Goal: Complete application form: Complete application form

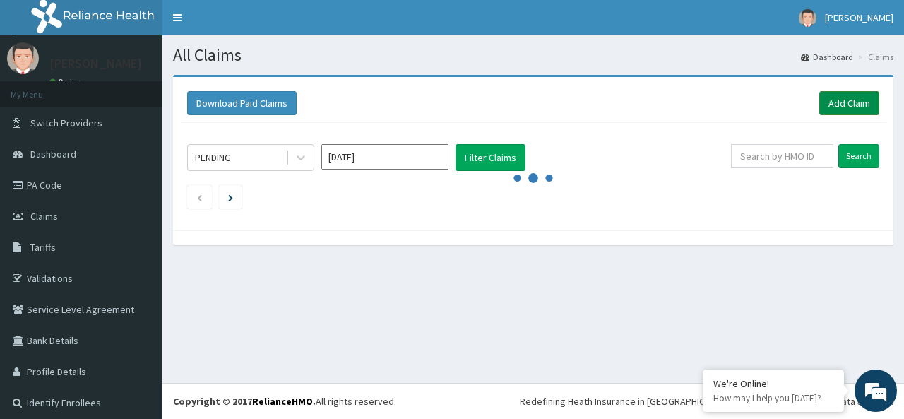
click at [841, 105] on link "Add Claim" at bounding box center [849, 103] width 60 height 24
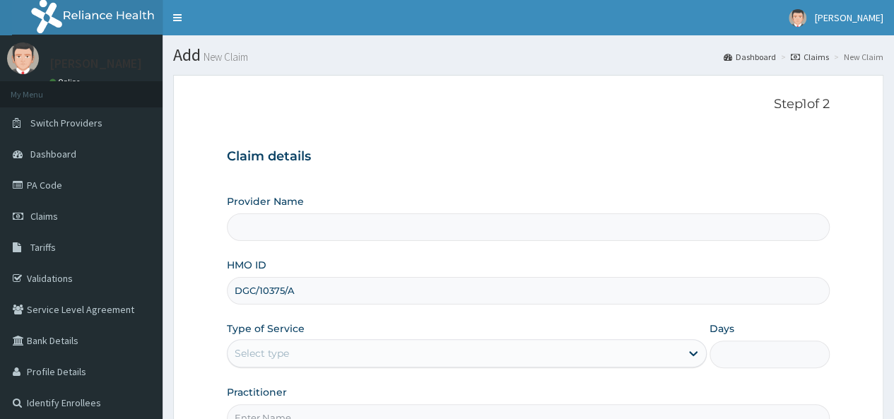
type input "DGC/10375/A"
click at [439, 346] on div "Select type" at bounding box center [453, 353] width 453 height 23
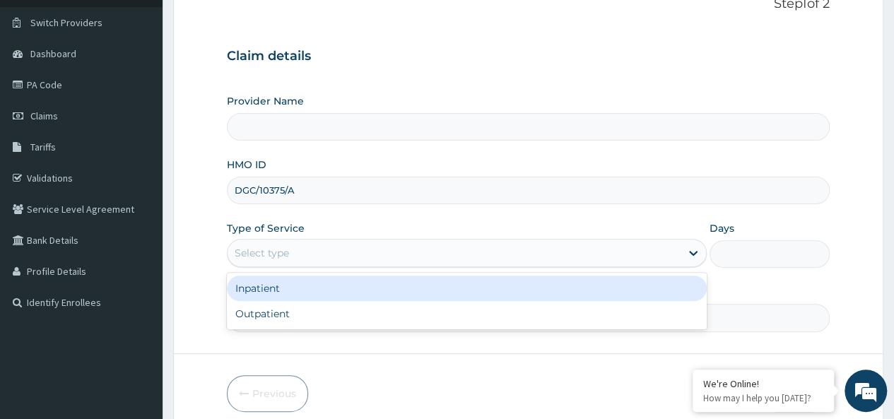
scroll to position [113, 0]
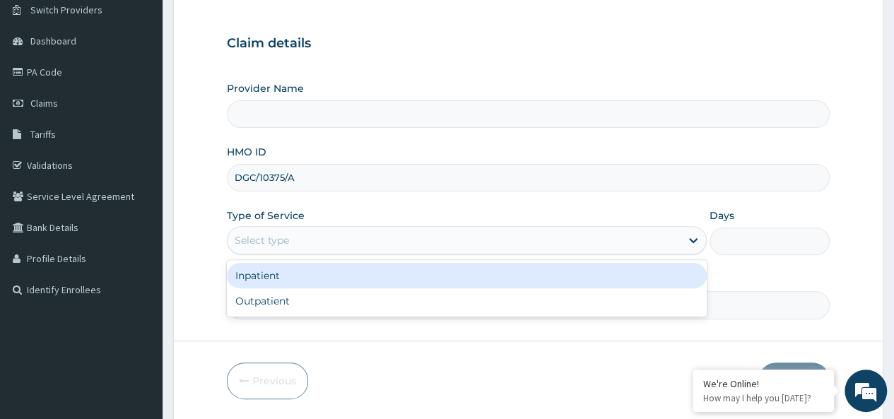
type input "Petros Foundation Hospital"
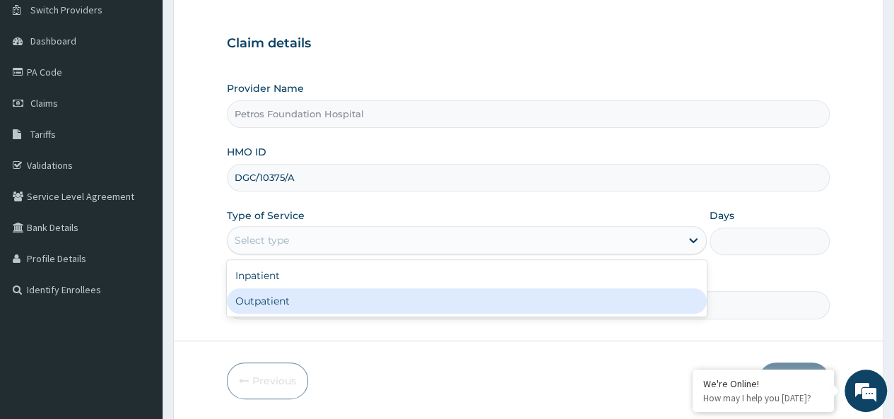
click at [623, 303] on div "Outpatient" at bounding box center [467, 300] width 480 height 25
type input "1"
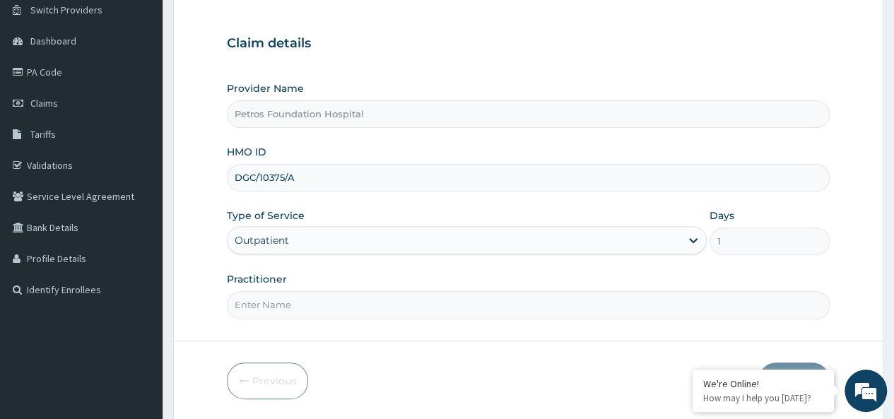
click at [679, 304] on input "Practitioner" at bounding box center [528, 305] width 602 height 28
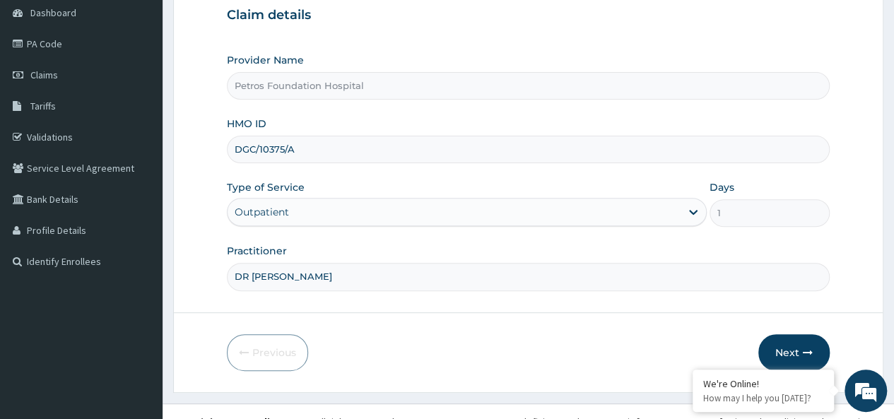
scroll to position [158, 0]
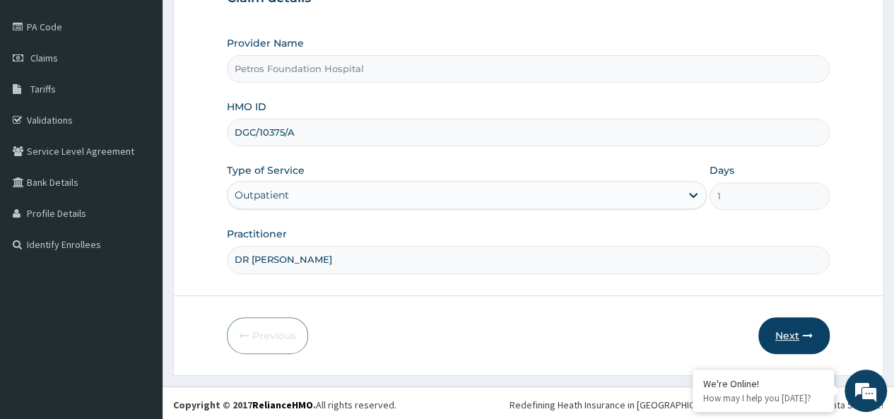
type input "DR PETER"
click at [790, 336] on button "Next" at bounding box center [793, 335] width 71 height 37
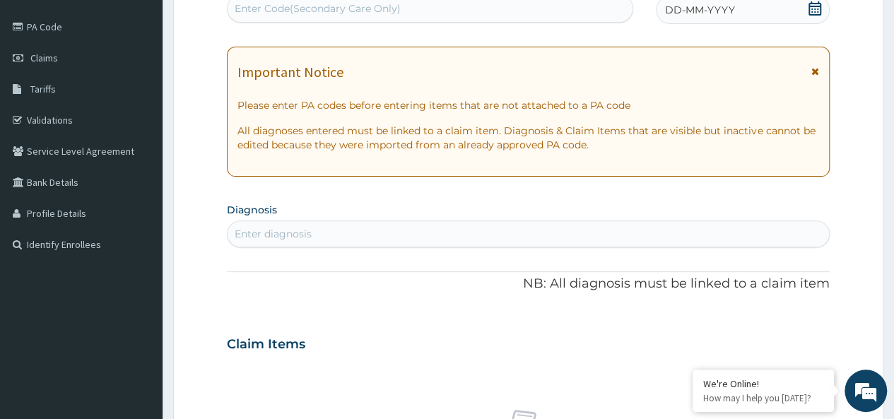
click at [812, 6] on icon at bounding box center [814, 8] width 14 height 14
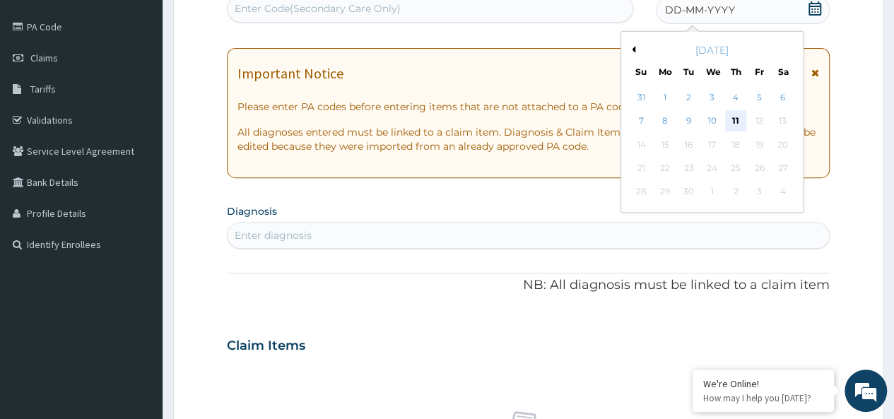
click at [735, 121] on div "11" at bounding box center [735, 121] width 21 height 21
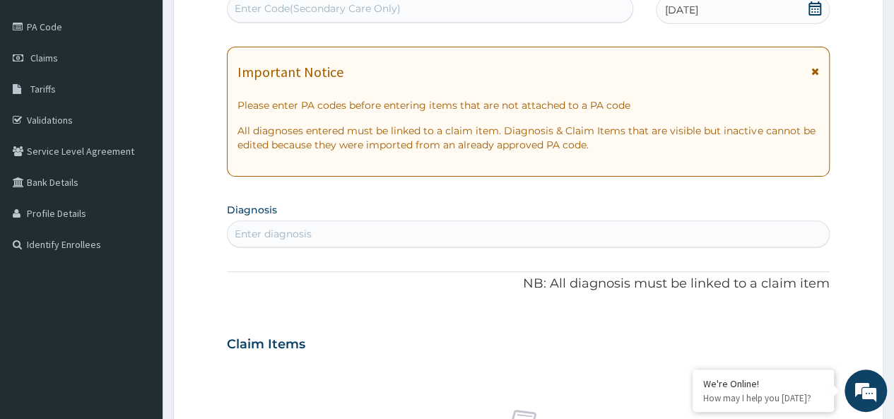
click at [588, 234] on div "Enter diagnosis" at bounding box center [527, 233] width 601 height 23
type input "S"
type input "[MEDICAL_DATA]"
click at [418, 234] on div "MALARIA MALARIA" at bounding box center [512, 233] width 571 height 23
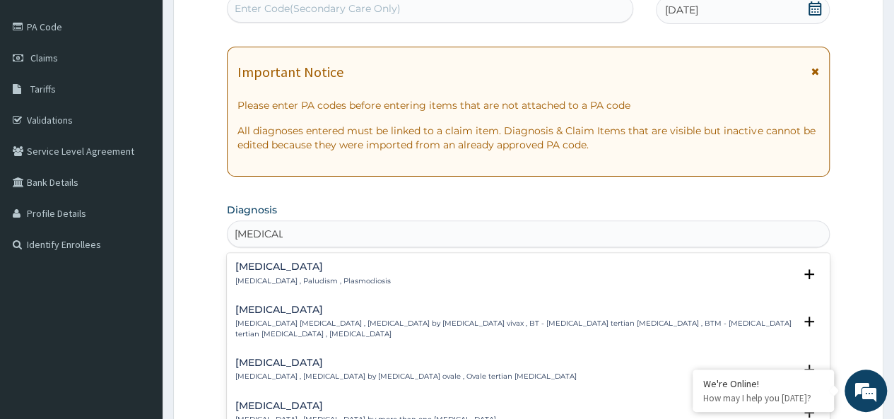
click at [275, 278] on p "[MEDICAL_DATA] , Paludism , Plasmodiosis" at bounding box center [312, 281] width 155 height 10
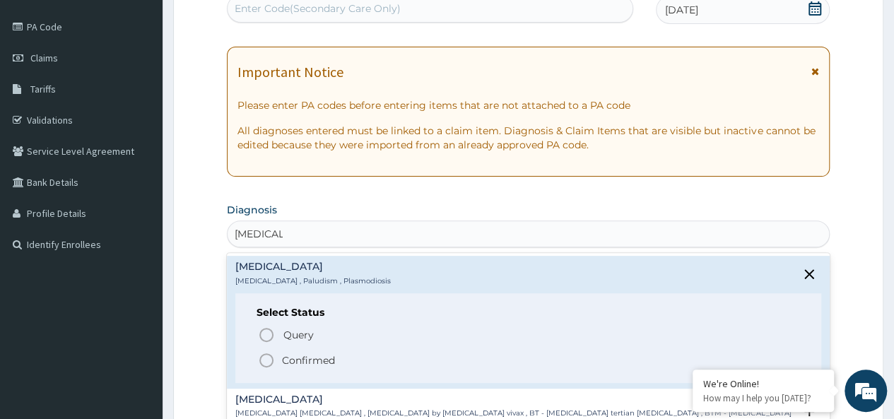
click at [265, 355] on icon "status option filled" at bounding box center [266, 360] width 17 height 17
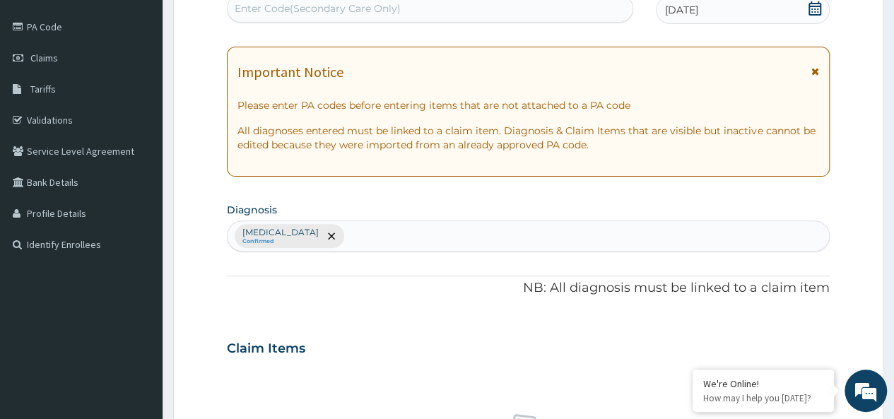
click at [434, 227] on div "[MEDICAL_DATA] Confirmed" at bounding box center [527, 236] width 601 height 30
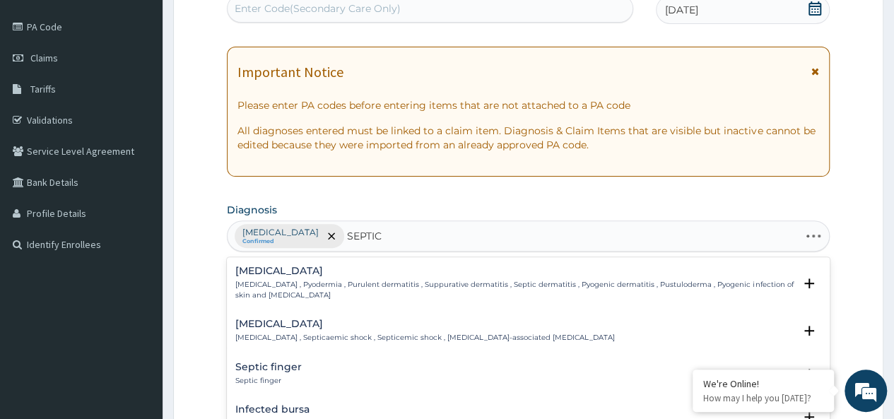
type input "SEPTICE"
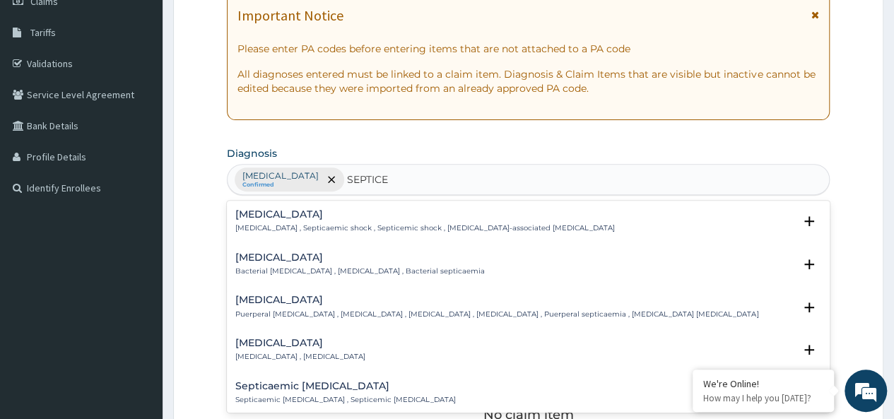
scroll to position [243, 0]
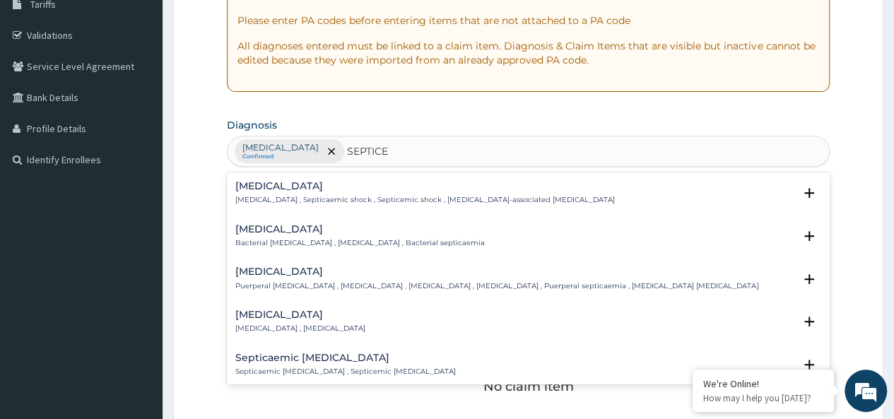
click at [314, 319] on h4 "[MEDICAL_DATA]" at bounding box center [300, 314] width 130 height 11
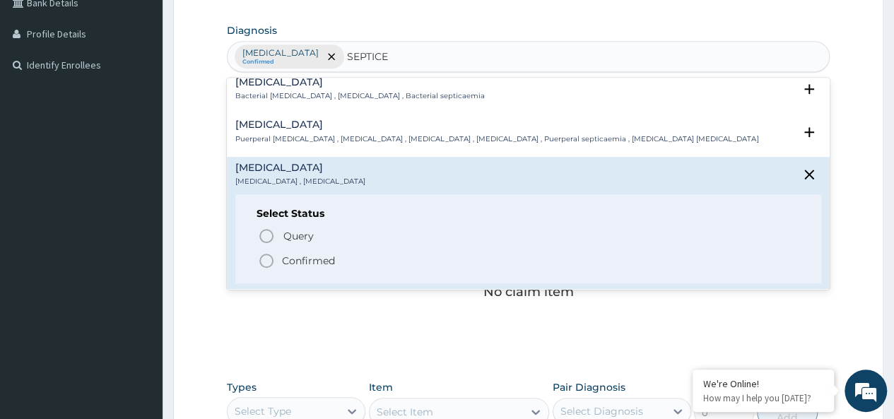
scroll to position [66, 0]
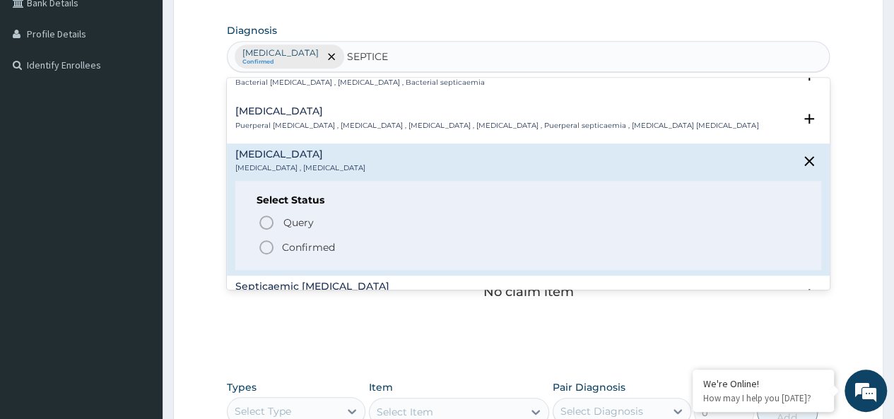
click at [273, 242] on icon "status option filled" at bounding box center [266, 247] width 17 height 17
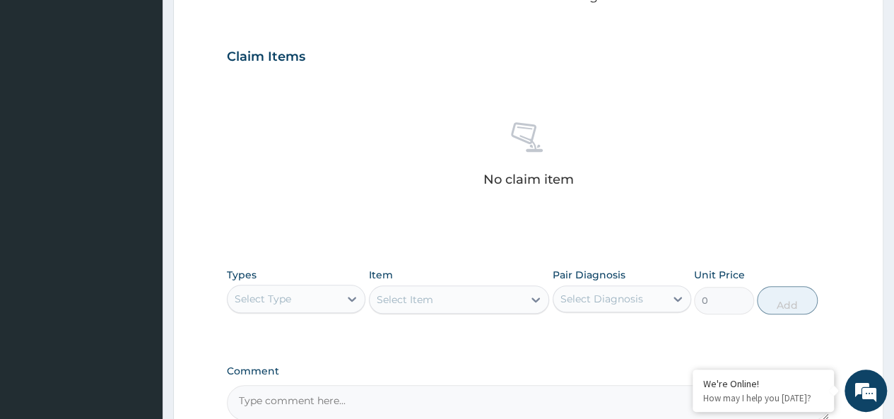
scroll to position [483, 0]
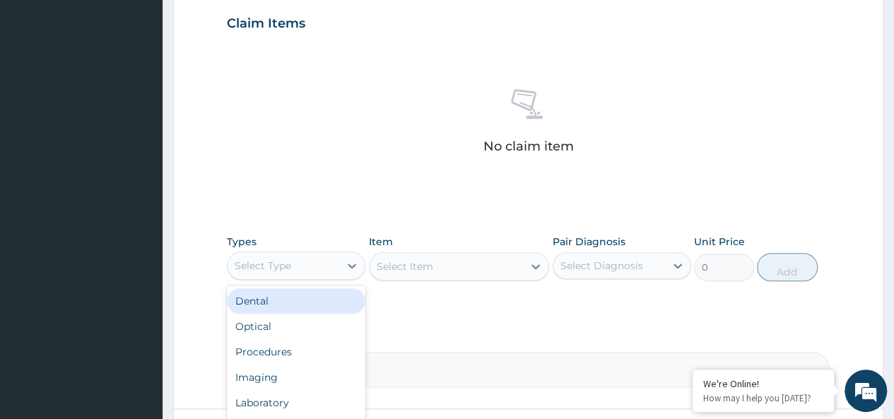
click at [326, 265] on div "Select Type" at bounding box center [283, 265] width 112 height 23
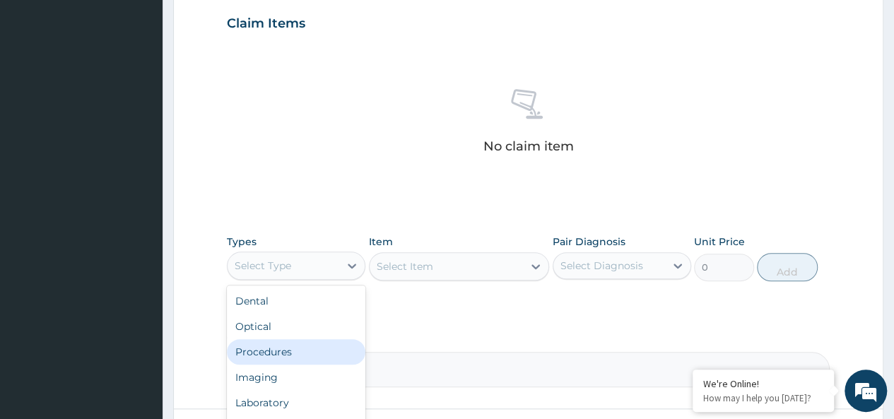
click at [318, 342] on div "Procedures" at bounding box center [296, 351] width 138 height 25
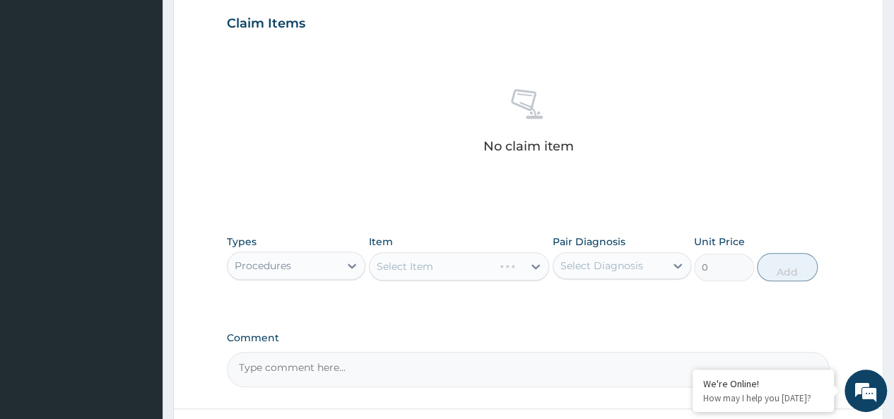
click at [447, 263] on div "Select Item" at bounding box center [459, 266] width 181 height 28
click at [482, 262] on div "Select Item" at bounding box center [459, 266] width 181 height 28
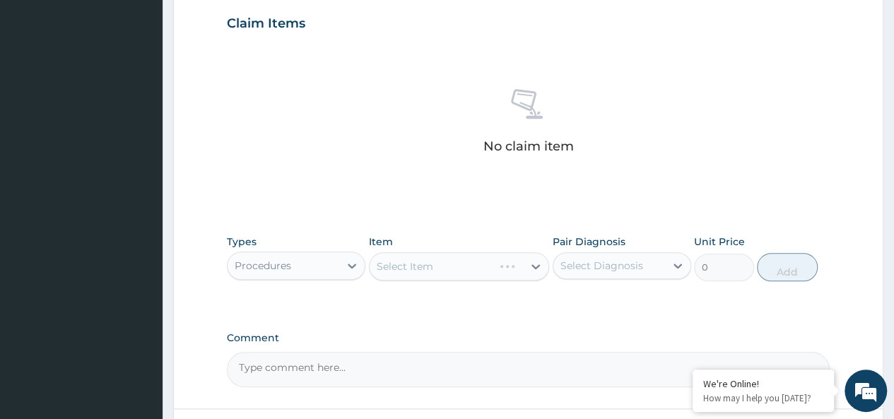
click at [482, 262] on div "Select Item" at bounding box center [459, 266] width 181 height 28
click at [497, 262] on div "Select Item" at bounding box center [459, 266] width 181 height 28
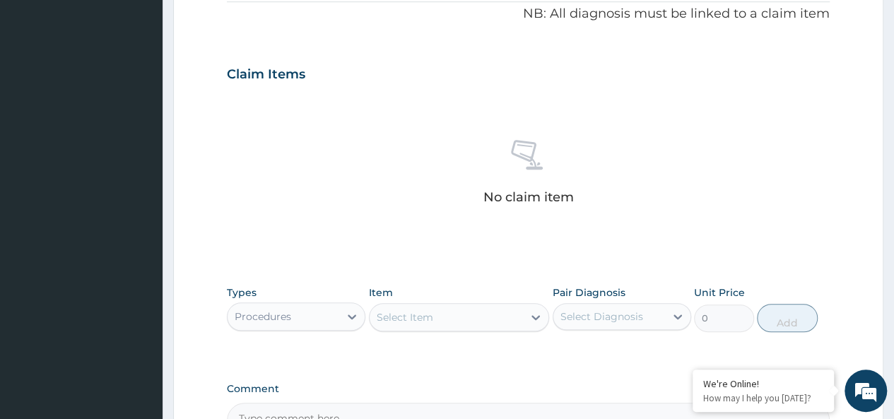
scroll to position [444, 0]
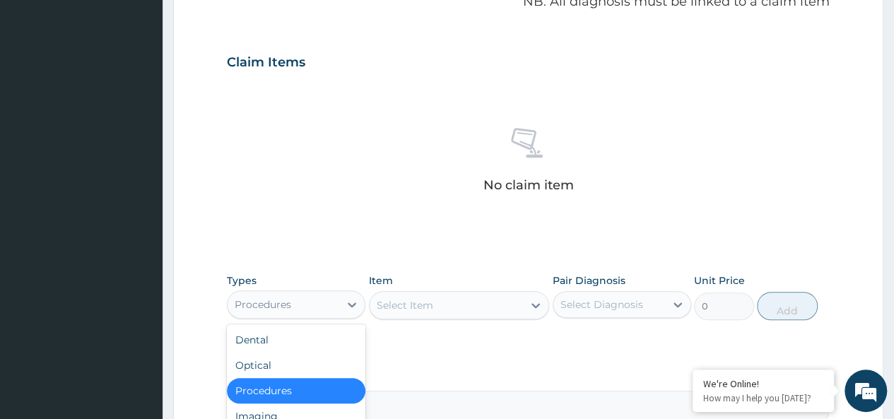
click at [329, 309] on div "Procedures" at bounding box center [283, 304] width 112 height 23
click at [320, 381] on div "Procedures" at bounding box center [296, 390] width 138 height 25
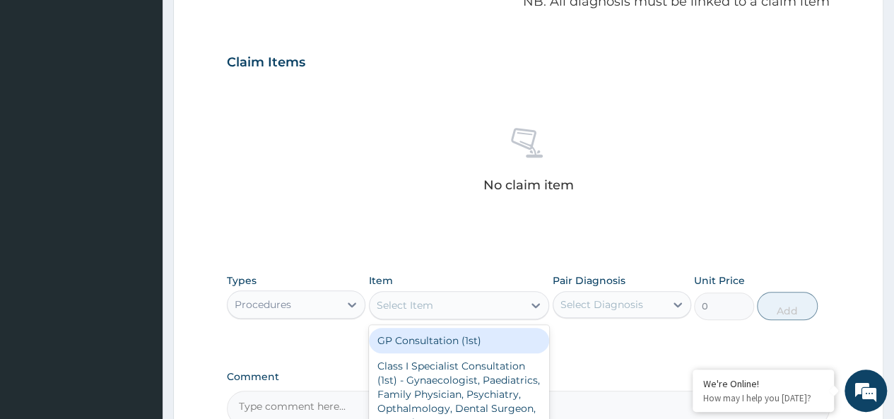
click at [436, 307] on div "Select Item" at bounding box center [446, 305] width 154 height 23
type input "GP"
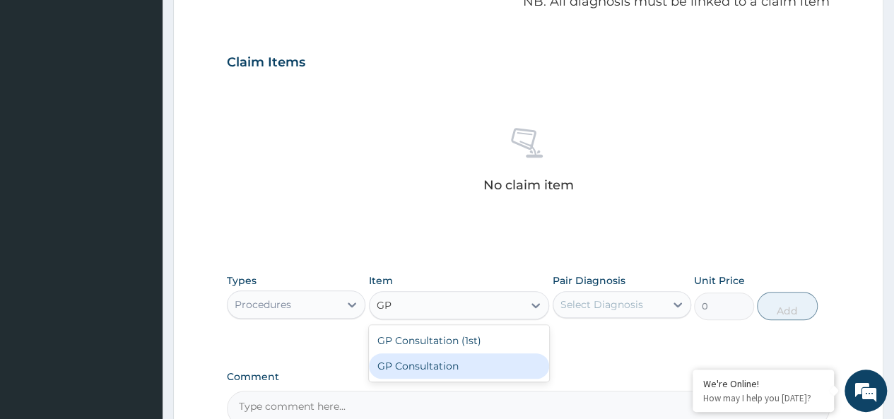
click at [421, 358] on div "GP Consultation" at bounding box center [459, 365] width 181 height 25
type input "2500"
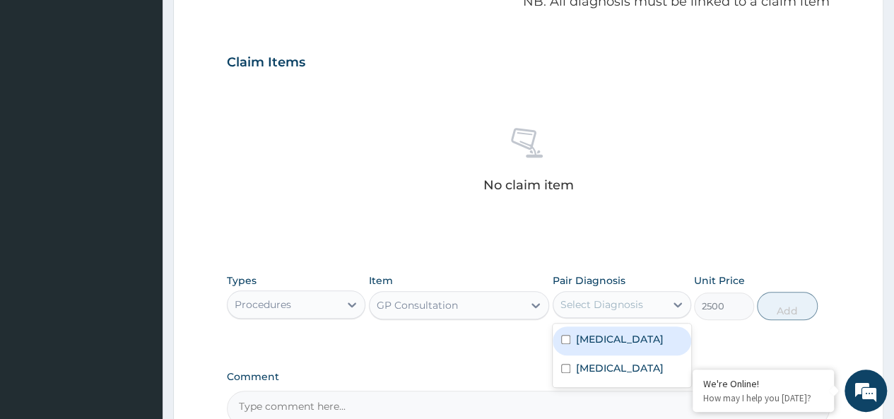
click at [598, 311] on div "Select Diagnosis" at bounding box center [609, 304] width 112 height 23
click at [602, 338] on label "[MEDICAL_DATA]" at bounding box center [620, 339] width 88 height 14
checkbox input "true"
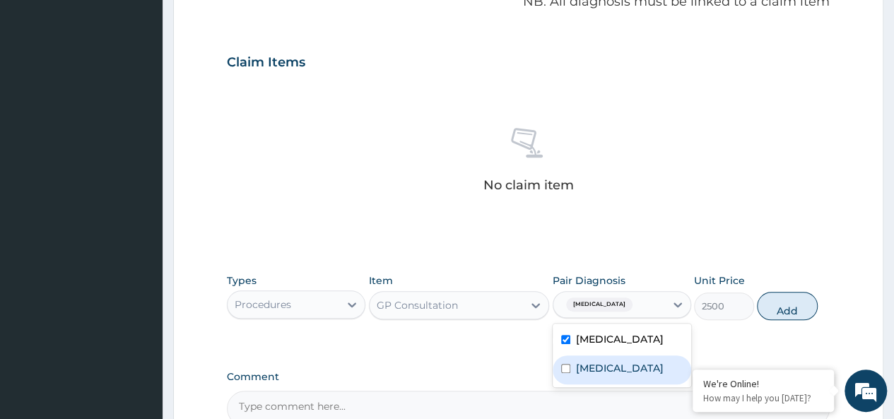
click at [607, 367] on label "[MEDICAL_DATA]" at bounding box center [620, 368] width 88 height 14
checkbox input "true"
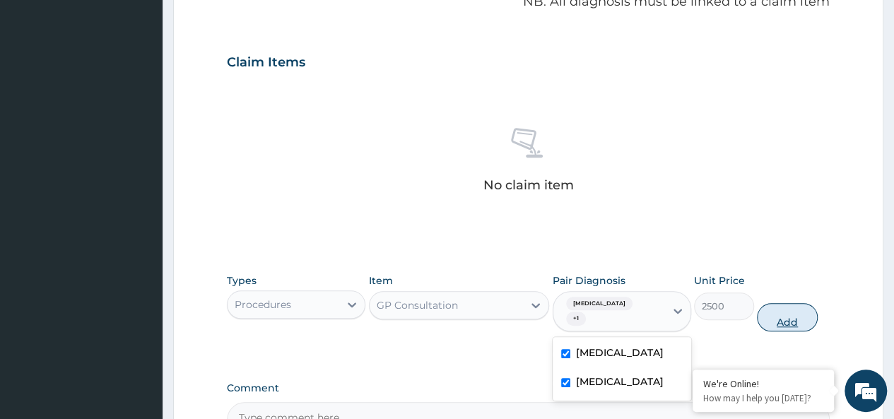
click at [783, 306] on button "Add" at bounding box center [786, 317] width 60 height 28
type input "0"
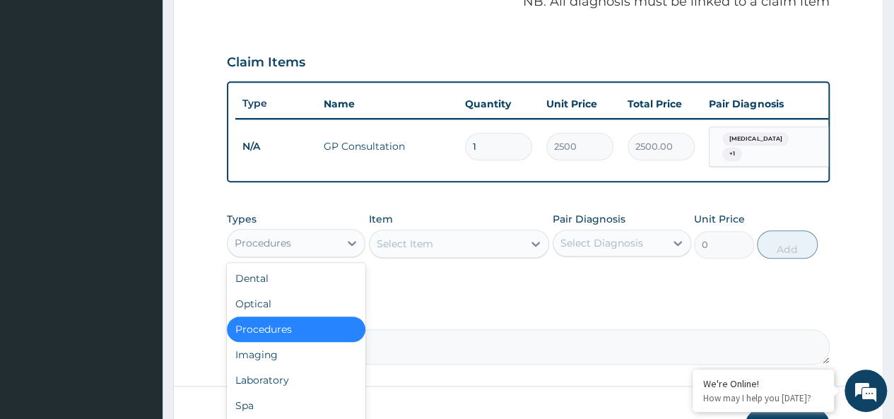
click at [332, 241] on div "Procedures" at bounding box center [283, 243] width 112 height 23
click at [303, 382] on div "Laboratory" at bounding box center [296, 379] width 138 height 25
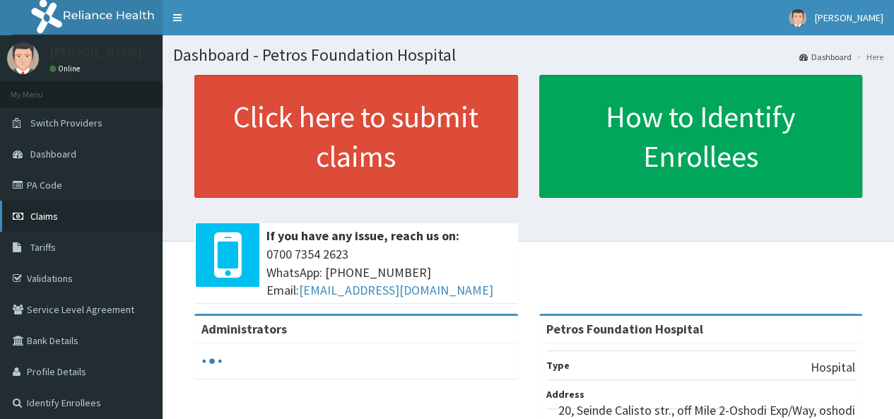
click at [54, 213] on span "Claims" at bounding box center [44, 216] width 28 height 13
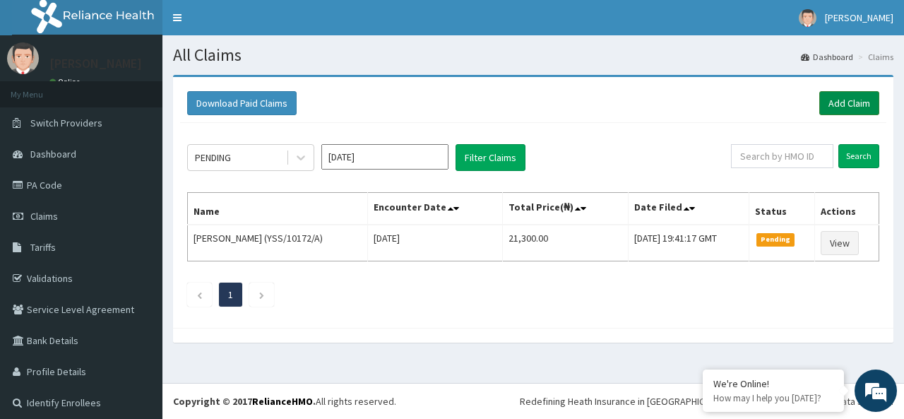
click at [836, 105] on link "Add Claim" at bounding box center [849, 103] width 60 height 24
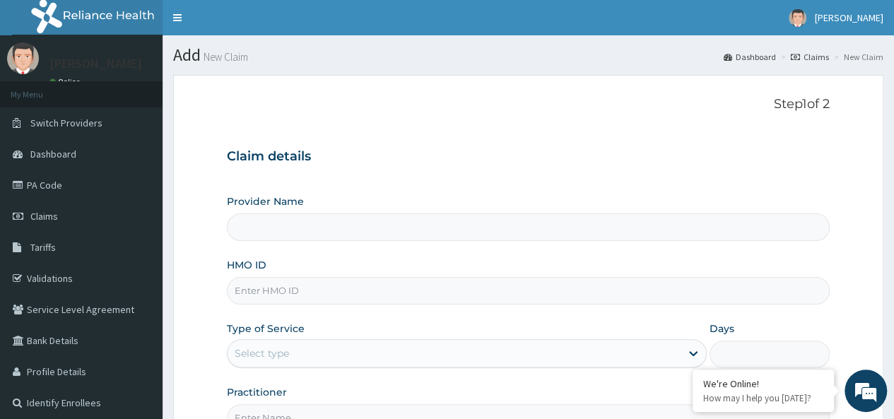
click at [487, 290] on input "HMO ID" at bounding box center [528, 291] width 602 height 28
type input "Petros Foundation Hospital"
paste input "DGC/10375/A"
type input "DGC/10375/A"
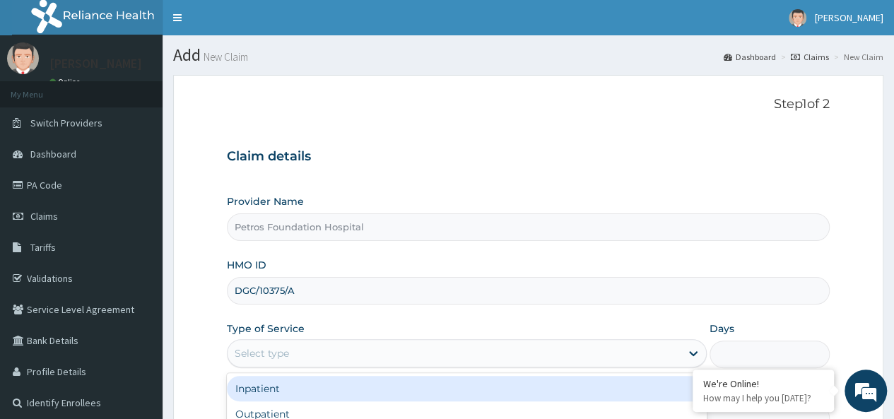
click at [453, 347] on div "Select type" at bounding box center [453, 353] width 453 height 23
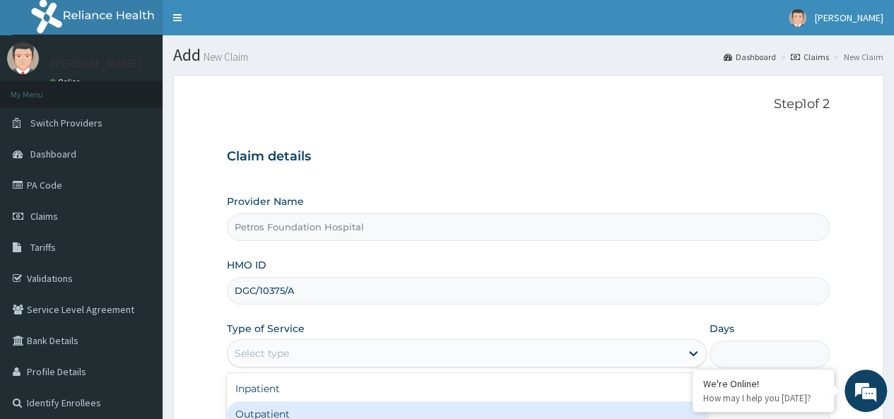
click at [449, 403] on div "Outpatient" at bounding box center [467, 413] width 480 height 25
type input "1"
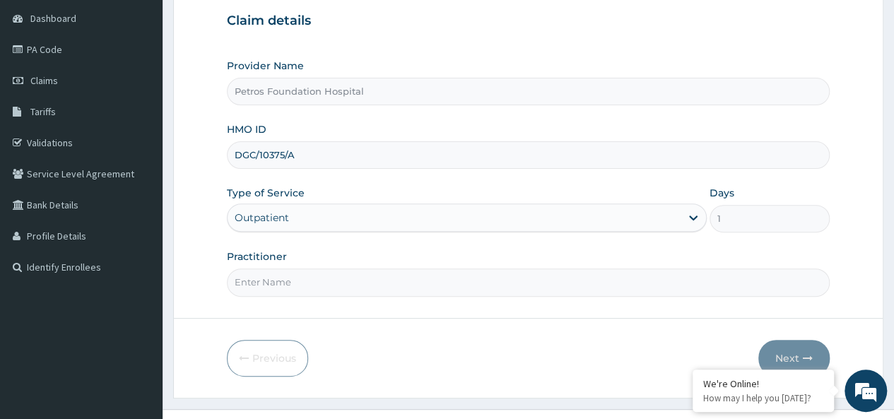
scroll to position [141, 0]
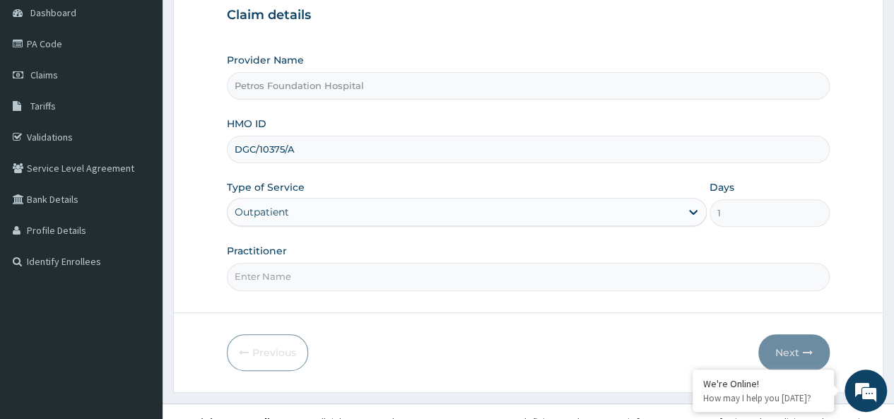
click at [631, 275] on input "Practitioner" at bounding box center [528, 277] width 602 height 28
type input "DR [PERSON_NAME]"
click at [791, 350] on button "Next" at bounding box center [793, 352] width 71 height 37
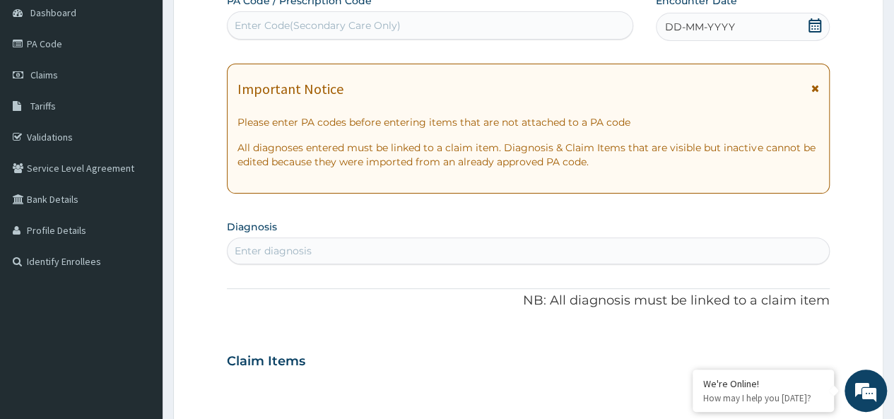
click at [813, 28] on icon at bounding box center [814, 25] width 14 height 14
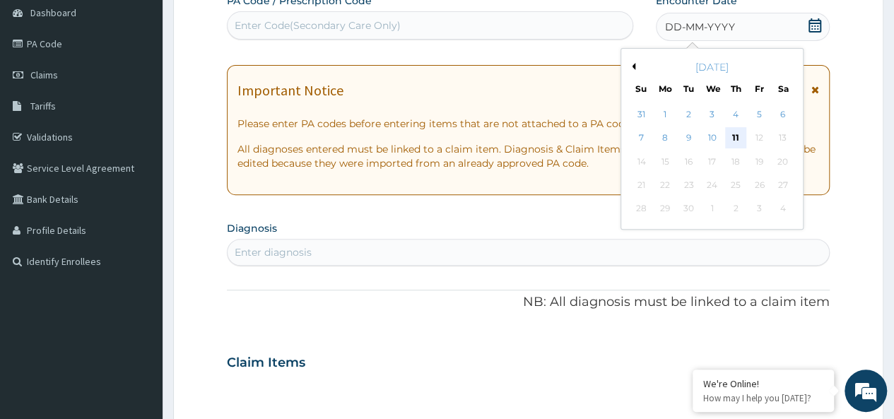
click at [735, 133] on div "11" at bounding box center [735, 138] width 21 height 21
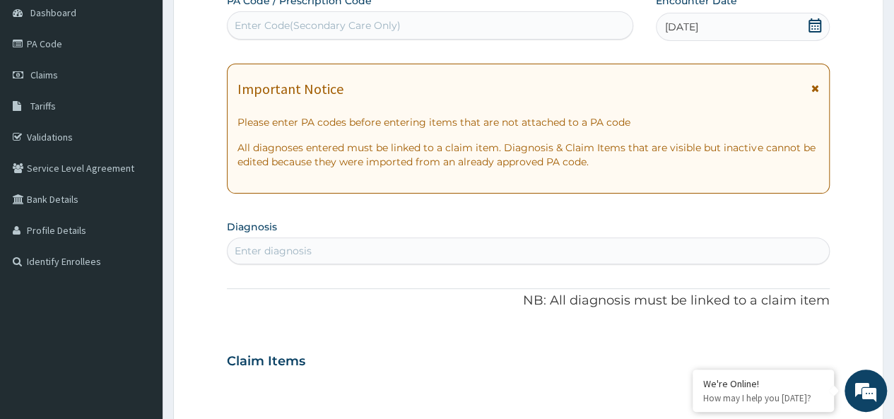
click at [446, 248] on div "Enter diagnosis" at bounding box center [527, 250] width 601 height 23
type input "[MEDICAL_DATA]"
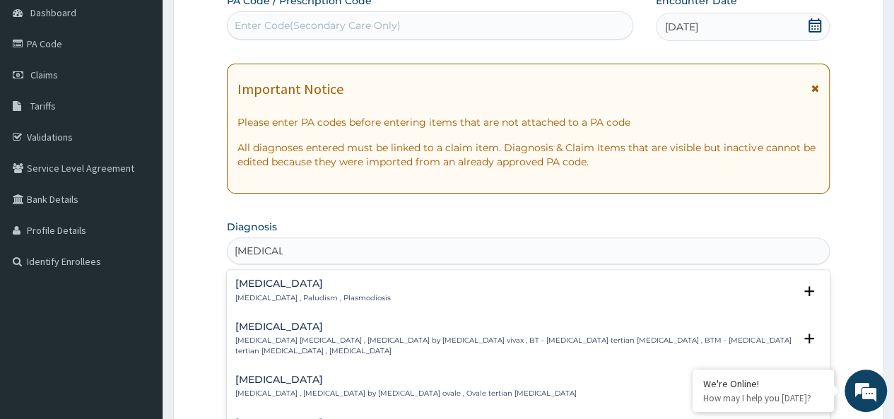
click at [276, 290] on div "[MEDICAL_DATA] [MEDICAL_DATA] , Paludism , Plasmodiosis" at bounding box center [312, 290] width 155 height 25
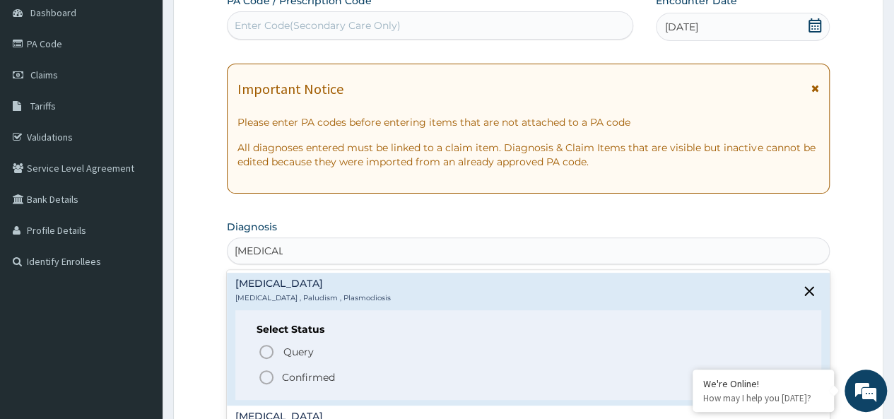
click at [265, 371] on circle "status option filled" at bounding box center [266, 377] width 13 height 13
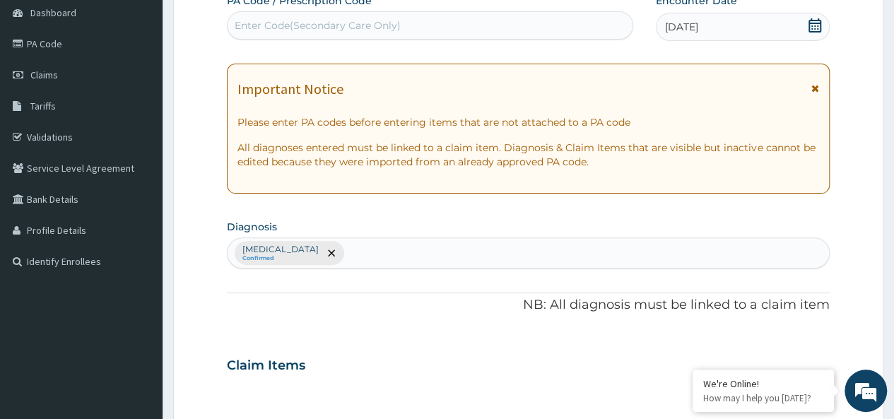
click at [370, 254] on div "[MEDICAL_DATA] Confirmed" at bounding box center [527, 253] width 601 height 30
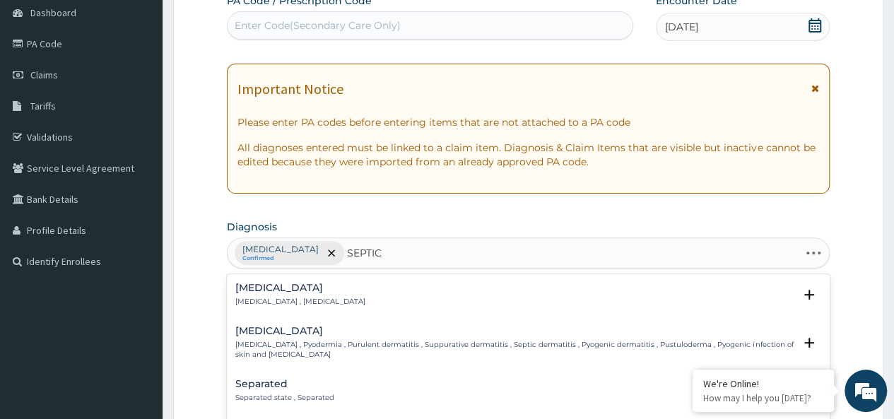
type input "SEPTICE"
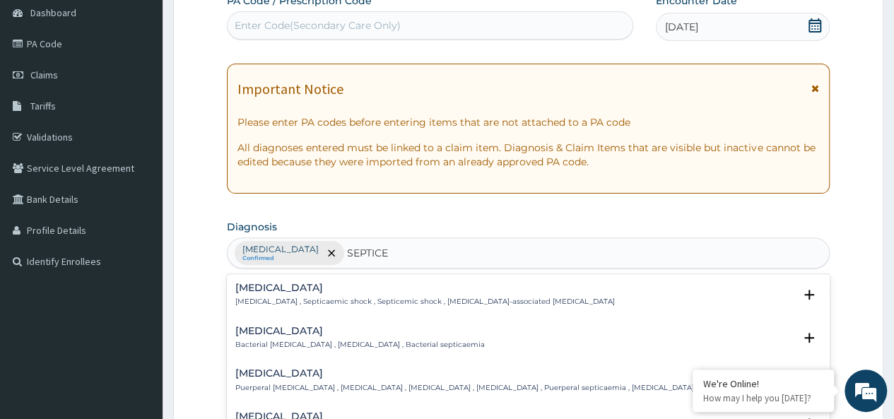
click at [308, 343] on p "Bacterial [MEDICAL_DATA] , [MEDICAL_DATA] , Bacterial septicaemia" at bounding box center [359, 345] width 249 height 10
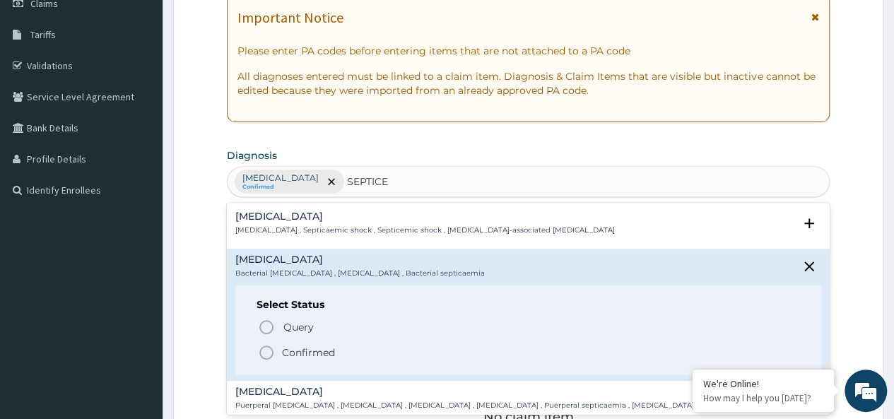
scroll to position [226, 0]
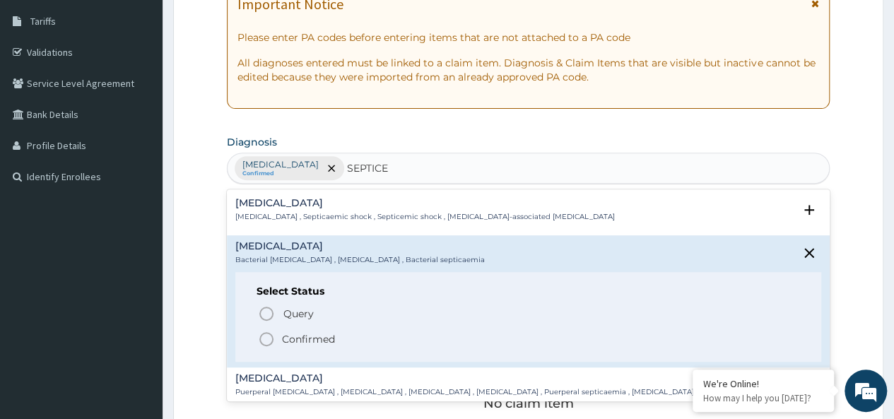
click at [264, 333] on icon "status option filled" at bounding box center [266, 339] width 17 height 17
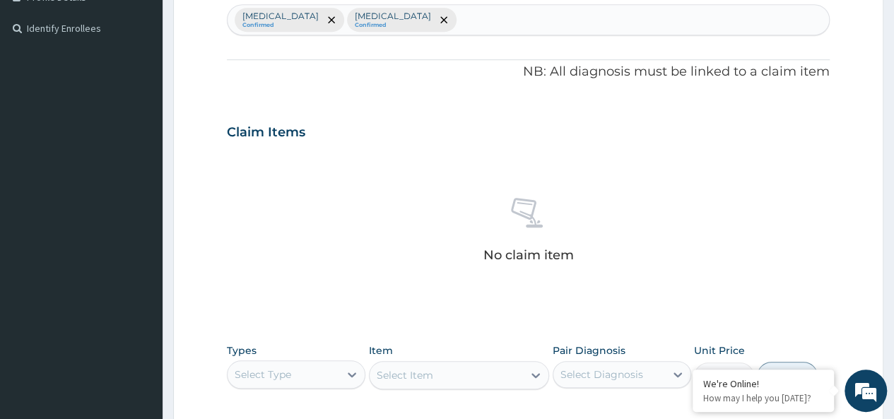
scroll to position [396, 0]
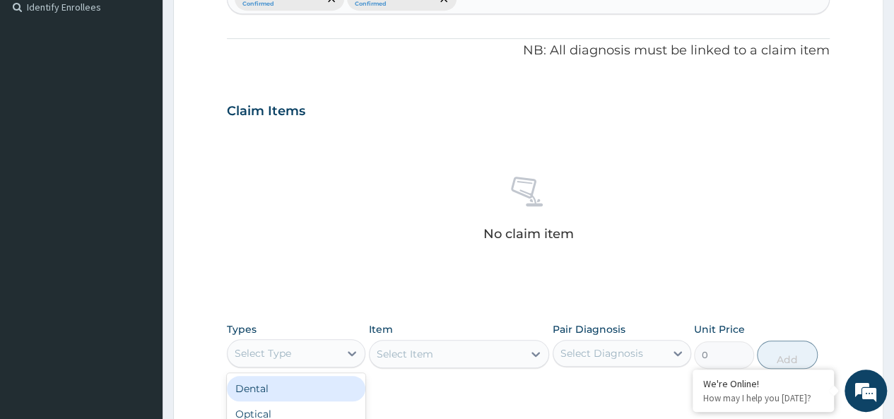
click at [325, 350] on div "Select Type" at bounding box center [283, 353] width 112 height 23
type input "PROCE"
click at [289, 386] on div "Procedures" at bounding box center [296, 388] width 138 height 25
click at [415, 355] on div "Select Item" at bounding box center [459, 354] width 181 height 28
click at [427, 355] on div "Select Item" at bounding box center [404, 354] width 57 height 14
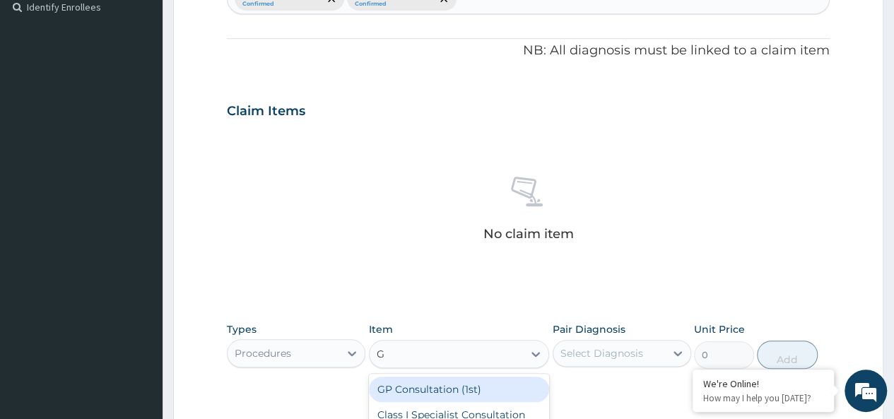
type input "GP"
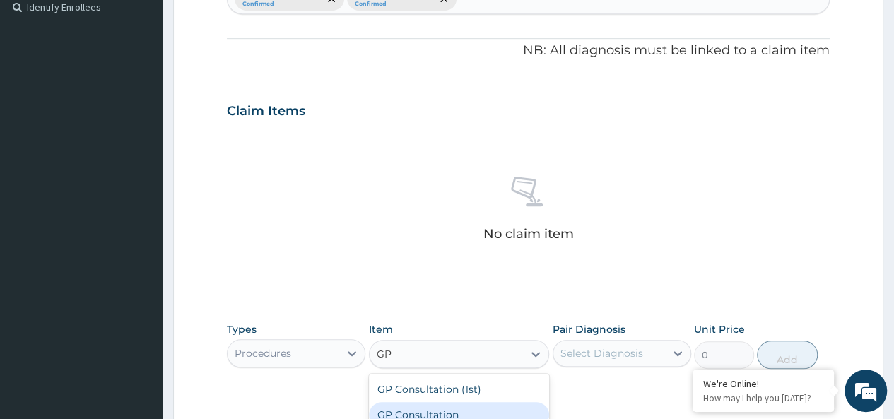
click at [403, 408] on div "GP Consultation" at bounding box center [459, 414] width 181 height 25
type input "2500"
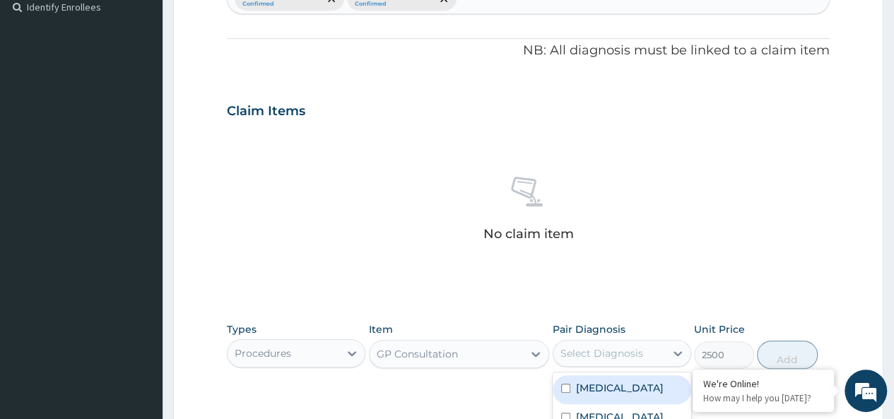
click at [586, 346] on div "Select Diagnosis" at bounding box center [601, 353] width 83 height 14
click at [617, 390] on div "[MEDICAL_DATA]" at bounding box center [621, 389] width 138 height 29
checkbox input "true"
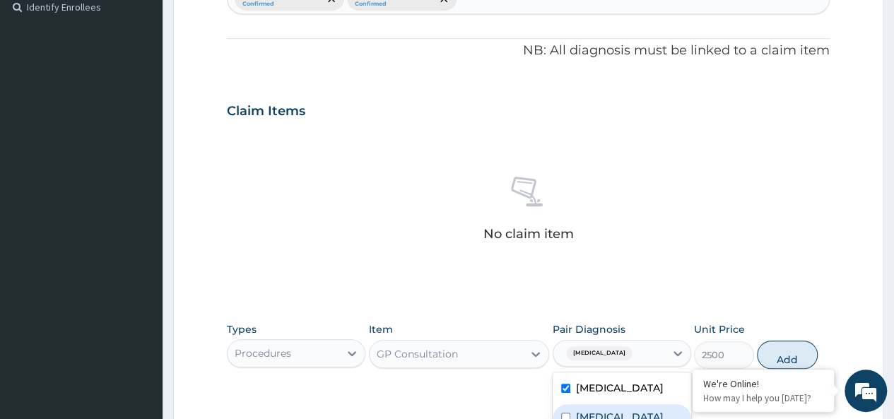
click at [621, 407] on div "[MEDICAL_DATA]" at bounding box center [621, 418] width 138 height 29
checkbox input "true"
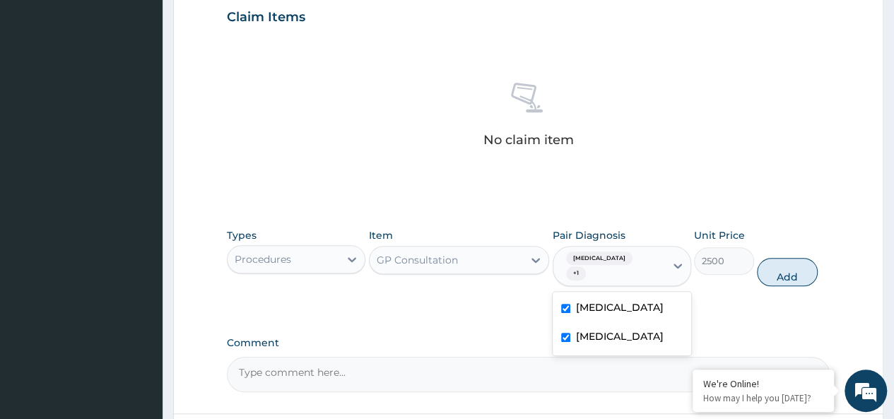
scroll to position [518, 0]
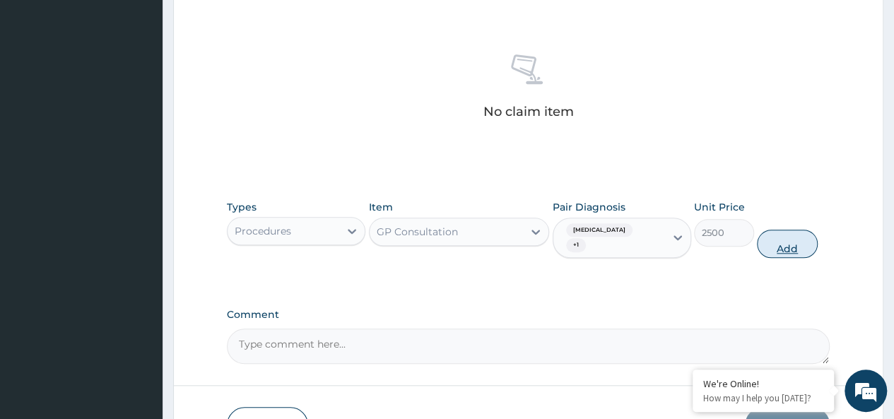
click at [795, 230] on button "Add" at bounding box center [786, 244] width 60 height 28
type input "0"
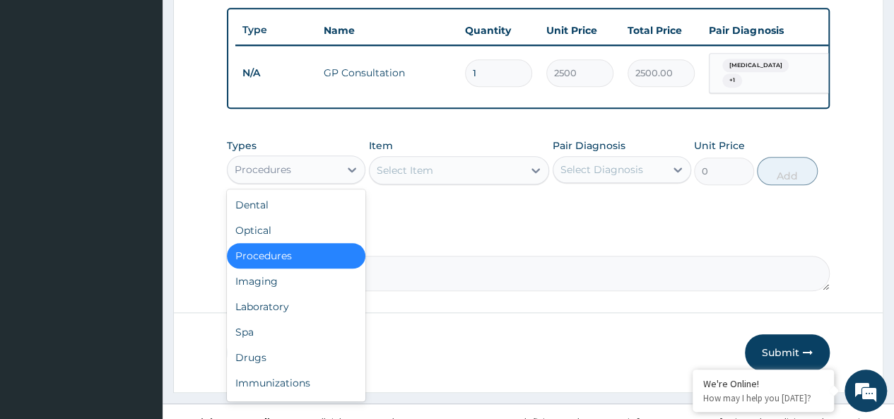
click at [321, 172] on div "Procedures" at bounding box center [283, 169] width 112 height 23
click at [299, 302] on div "Laboratory" at bounding box center [296, 306] width 138 height 25
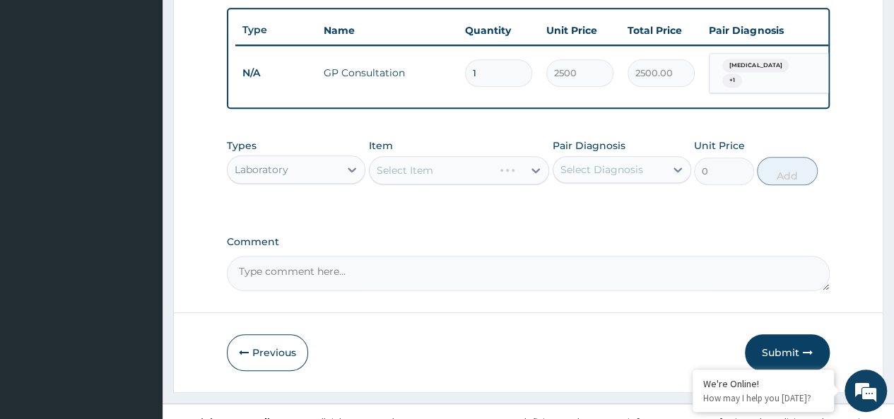
click at [470, 176] on div "Select Item" at bounding box center [459, 170] width 181 height 28
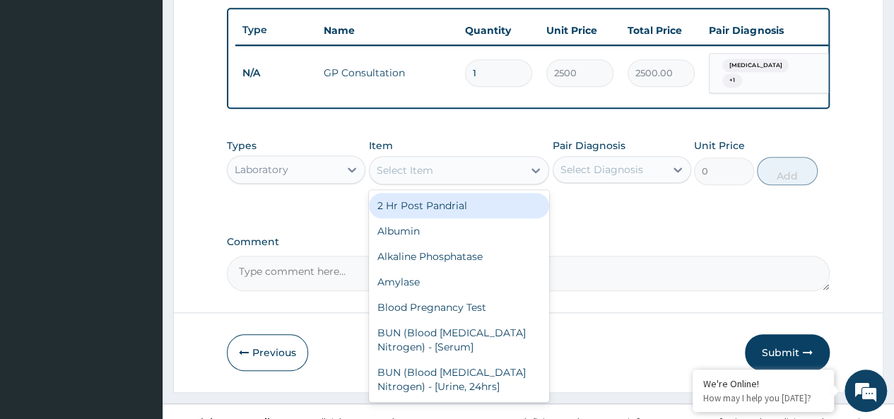
click at [470, 176] on div "Select Item" at bounding box center [446, 170] width 154 height 23
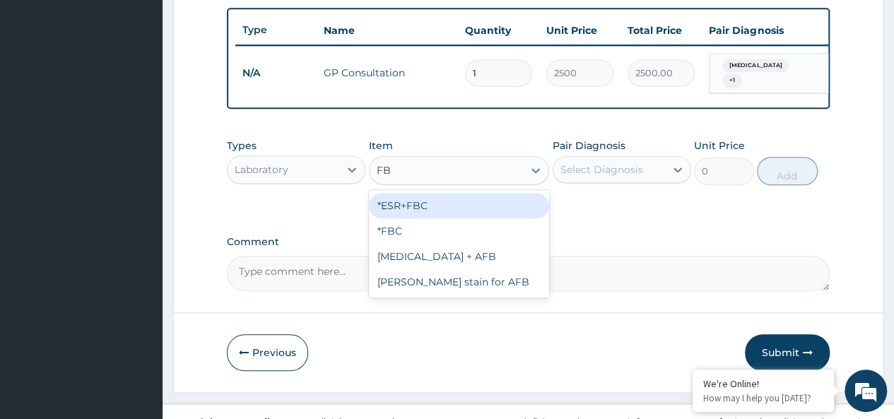
type input "FBC"
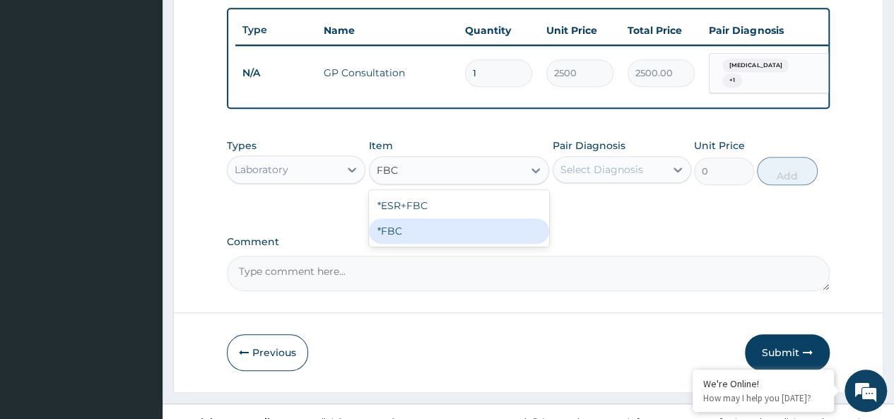
click at [494, 232] on div "*FBC" at bounding box center [459, 230] width 181 height 25
type input "2000"
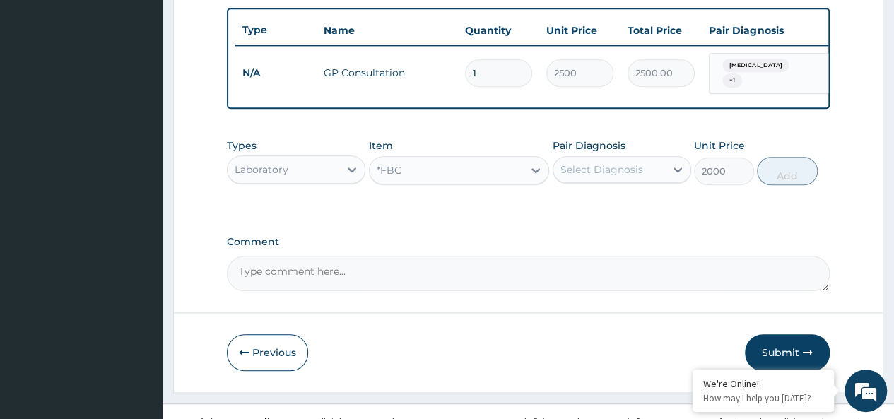
click at [642, 175] on div "Select Diagnosis" at bounding box center [609, 169] width 112 height 23
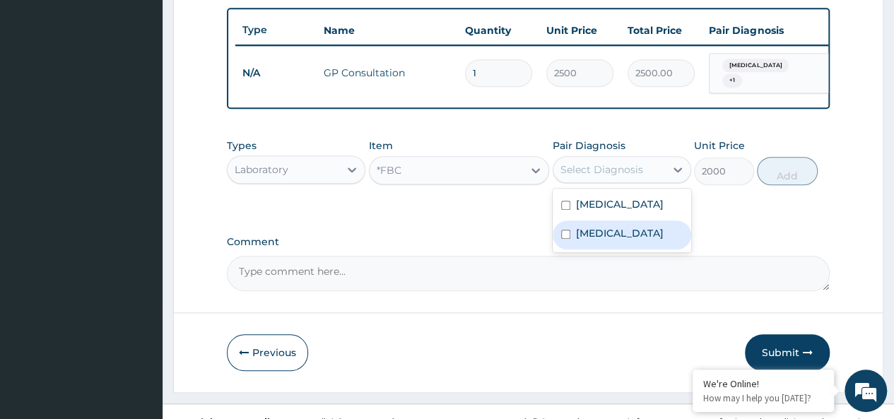
click at [640, 231] on label "[MEDICAL_DATA]" at bounding box center [620, 233] width 88 height 14
checkbox input "true"
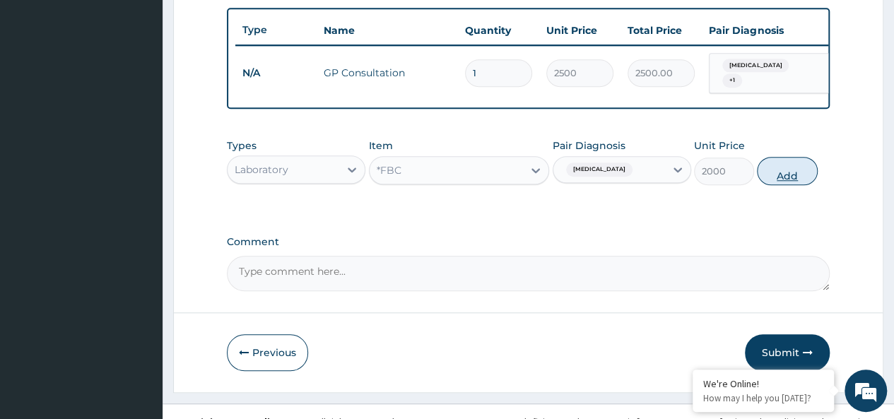
click at [783, 174] on button "Add" at bounding box center [786, 171] width 60 height 28
type input "0"
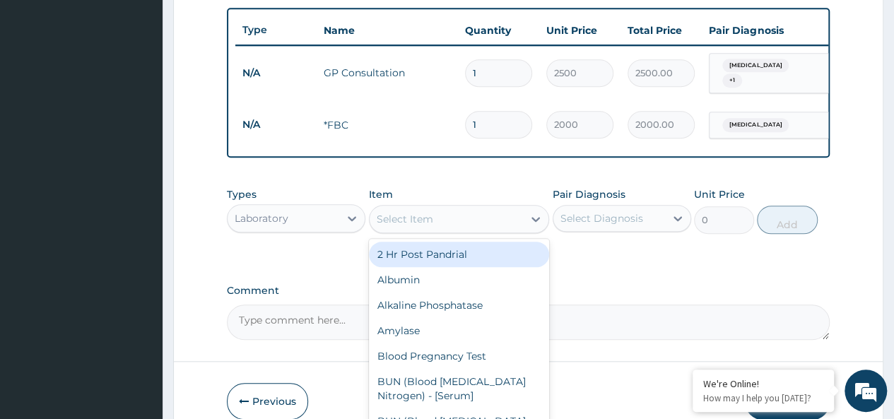
click at [466, 217] on div "Select Item" at bounding box center [446, 219] width 154 height 23
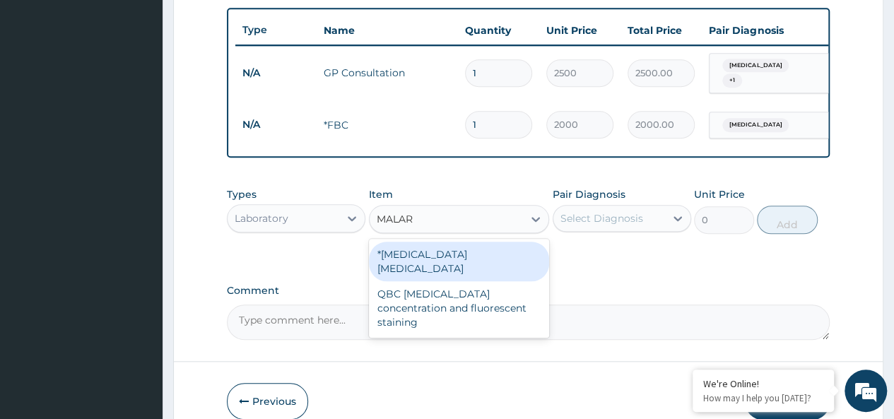
type input "MALARI"
click at [444, 256] on div "*[MEDICAL_DATA] [MEDICAL_DATA]" at bounding box center [459, 262] width 181 height 40
type input "1000"
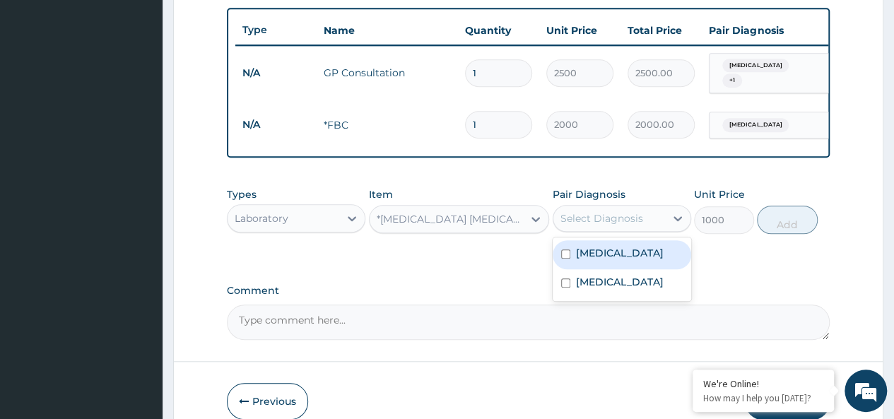
click at [641, 221] on div "Select Diagnosis" at bounding box center [609, 218] width 112 height 23
click at [633, 256] on div "[MEDICAL_DATA]" at bounding box center [621, 254] width 138 height 29
checkbox input "true"
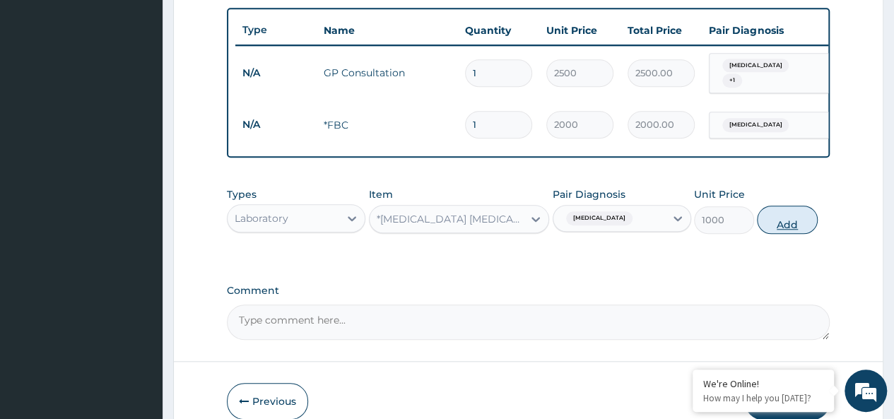
click at [792, 223] on button "Add" at bounding box center [786, 220] width 60 height 28
type input "0"
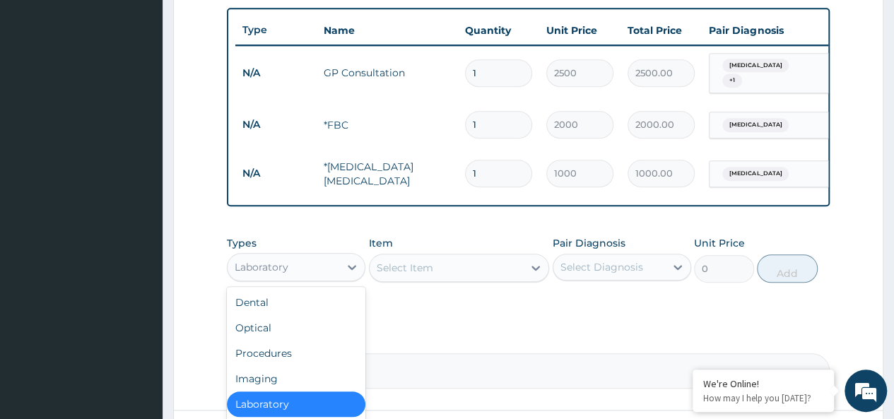
click at [338, 271] on div "Laboratory" at bounding box center [283, 267] width 112 height 23
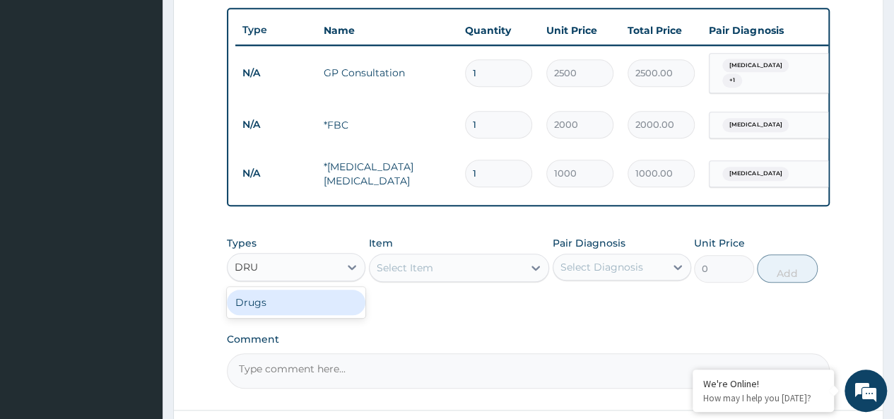
type input "DRUG"
click at [311, 309] on div "Drugs" at bounding box center [296, 302] width 138 height 25
click at [418, 269] on div "Select Item" at bounding box center [459, 268] width 181 height 28
click at [476, 266] on div "Select Item" at bounding box center [459, 268] width 181 height 28
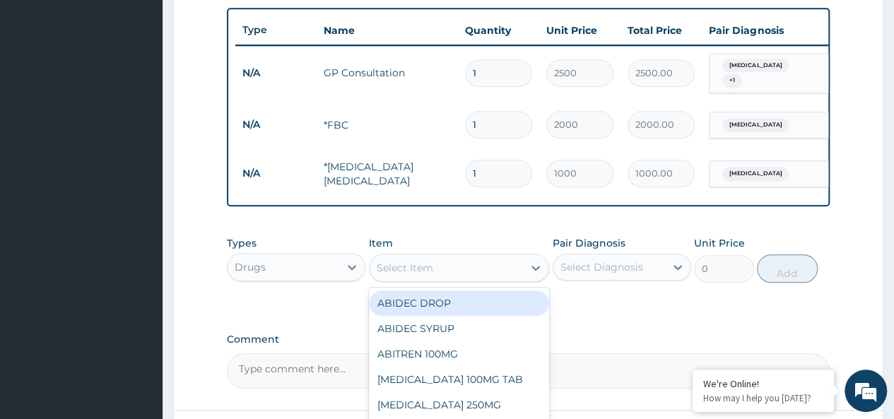
click at [476, 266] on div "Select Item" at bounding box center [446, 267] width 154 height 23
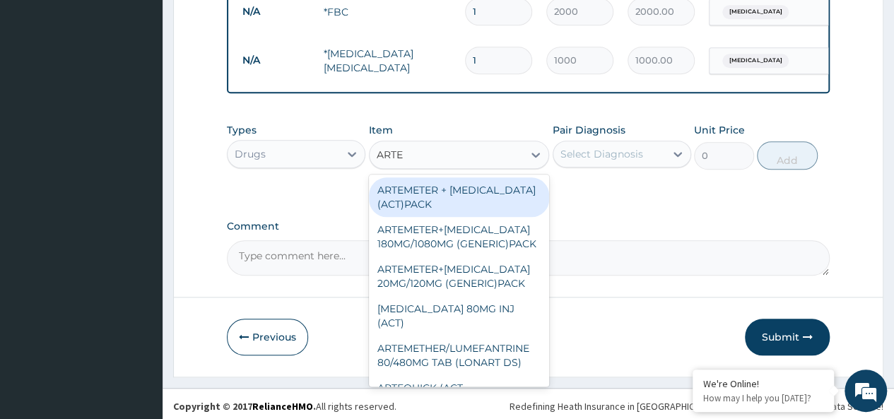
scroll to position [639, 0]
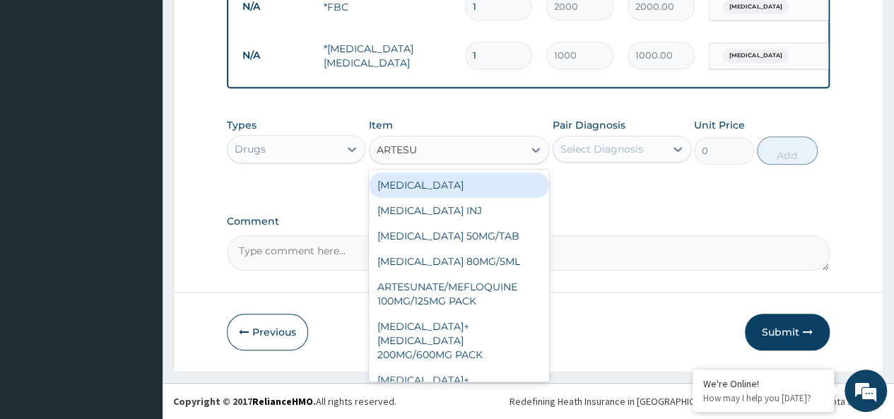
type input "ARTESUN"
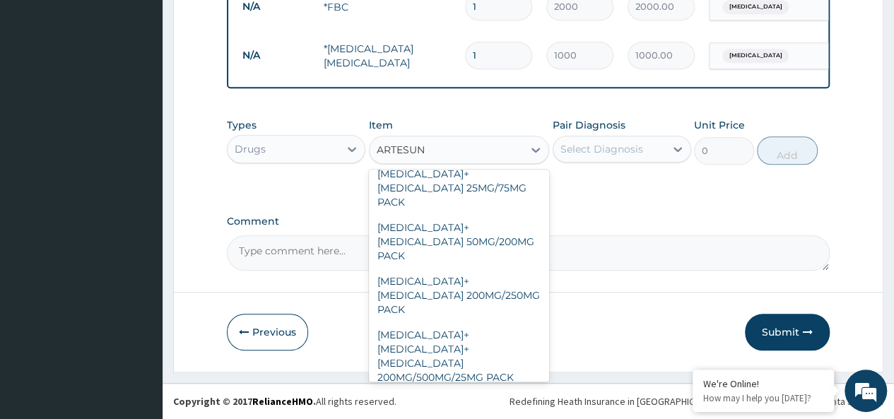
scroll to position [220, 0]
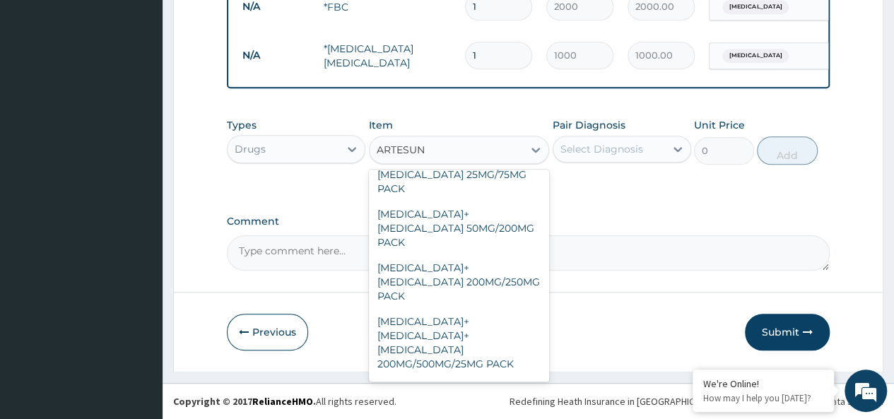
type input "3000"
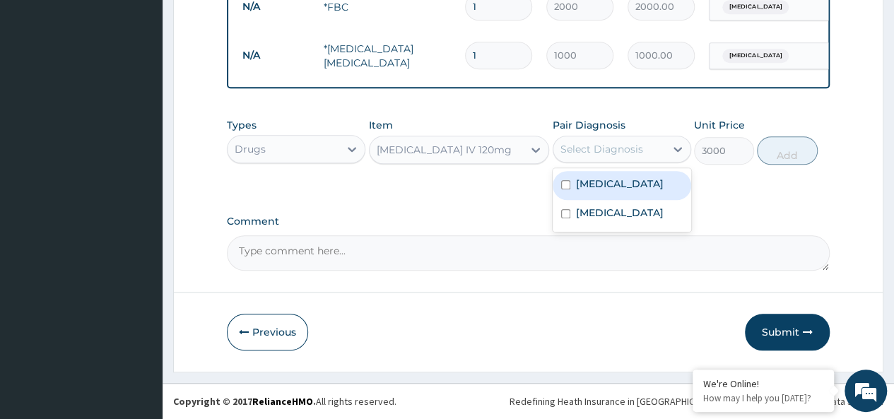
click at [638, 153] on div "Select Diagnosis" at bounding box center [601, 149] width 83 height 14
click at [640, 179] on div "[MEDICAL_DATA]" at bounding box center [621, 185] width 138 height 29
checkbox input "true"
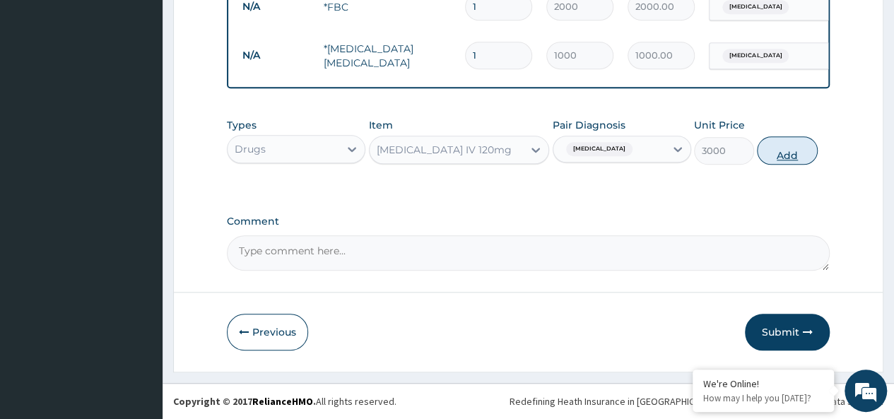
click at [781, 148] on button "Add" at bounding box center [786, 150] width 60 height 28
type input "0"
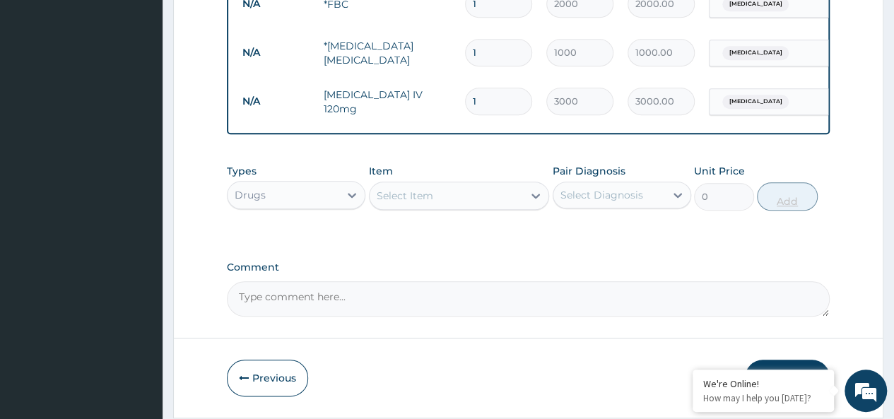
type input "2"
type input "6000.00"
type input "3"
type input "9000.00"
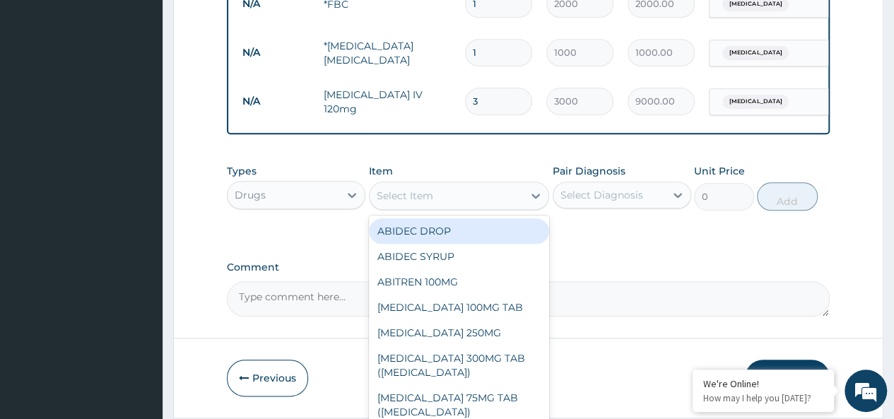
click at [492, 196] on div "Select Item" at bounding box center [446, 195] width 154 height 23
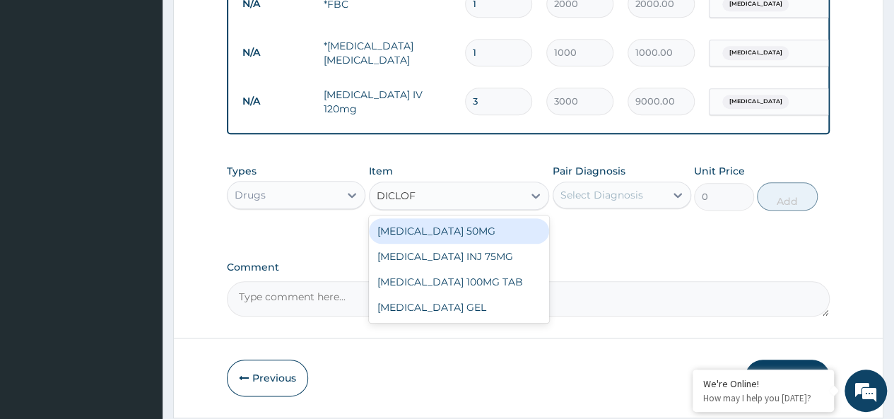
type input "DICLOFE"
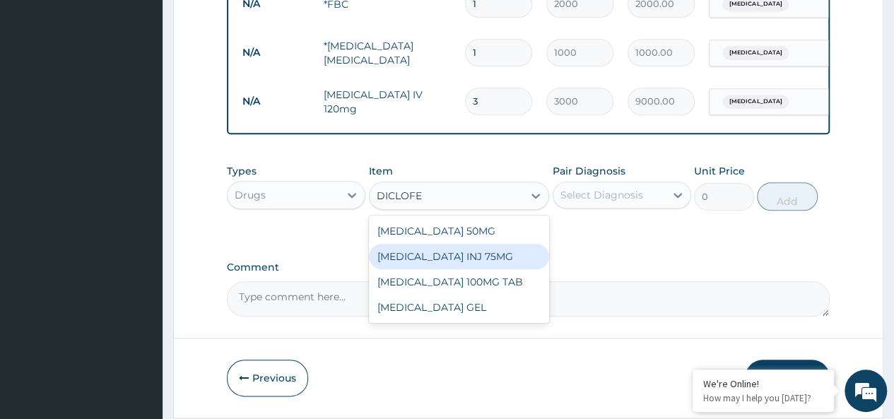
click at [492, 253] on div "[MEDICAL_DATA] INJ 75MG" at bounding box center [459, 256] width 181 height 25
type input "600"
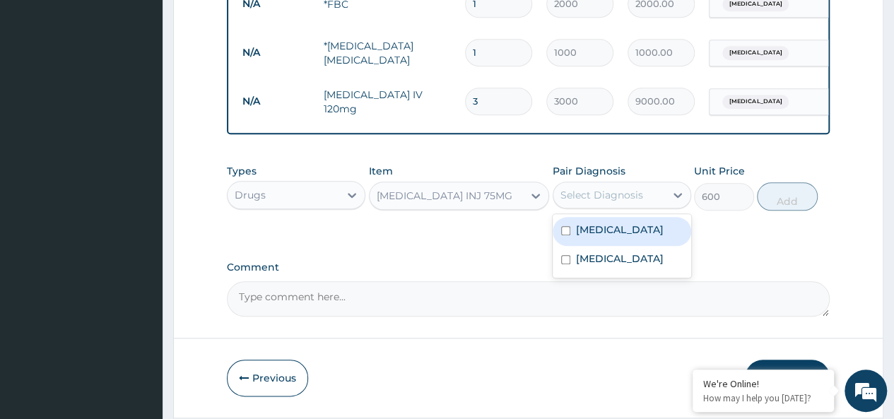
click at [586, 206] on div "Select Diagnosis" at bounding box center [609, 195] width 112 height 23
click at [597, 235] on label "[MEDICAL_DATA]" at bounding box center [620, 229] width 88 height 14
checkbox input "true"
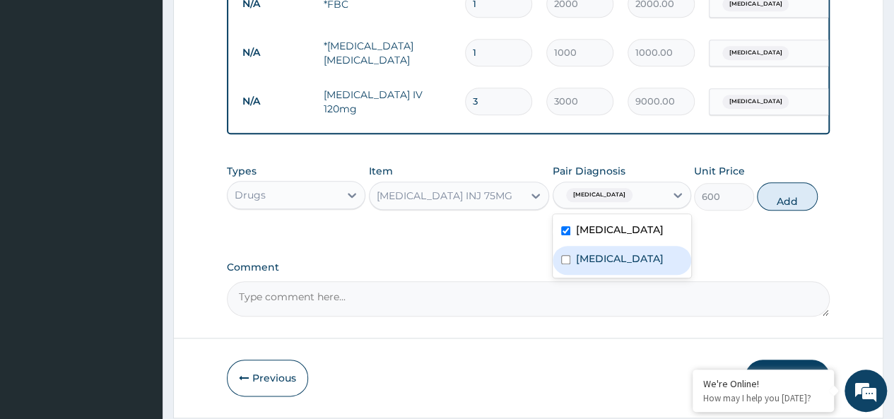
click at [605, 259] on label "[MEDICAL_DATA]" at bounding box center [620, 258] width 88 height 14
checkbox input "true"
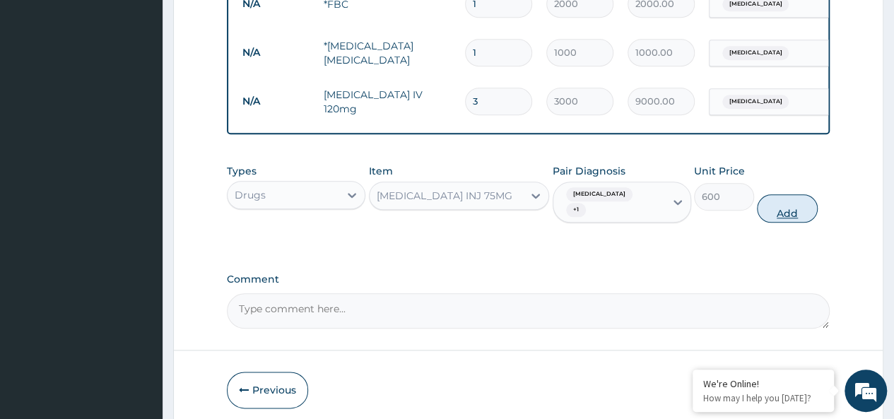
click at [787, 202] on button "Add" at bounding box center [786, 208] width 60 height 28
type input "0"
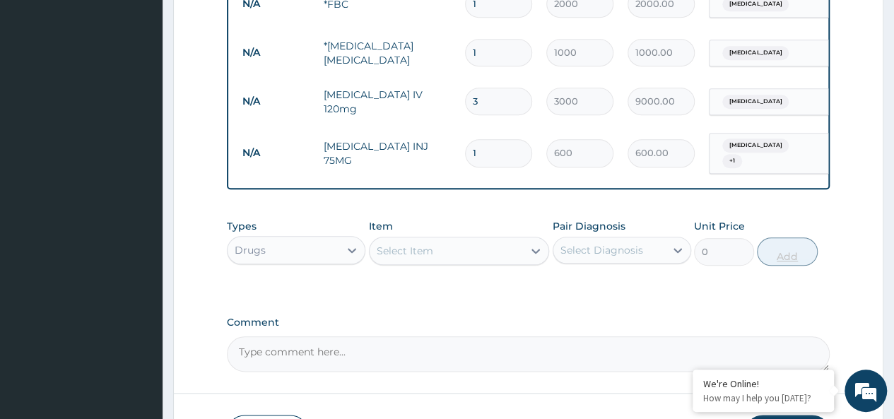
type input "2"
type input "1200.00"
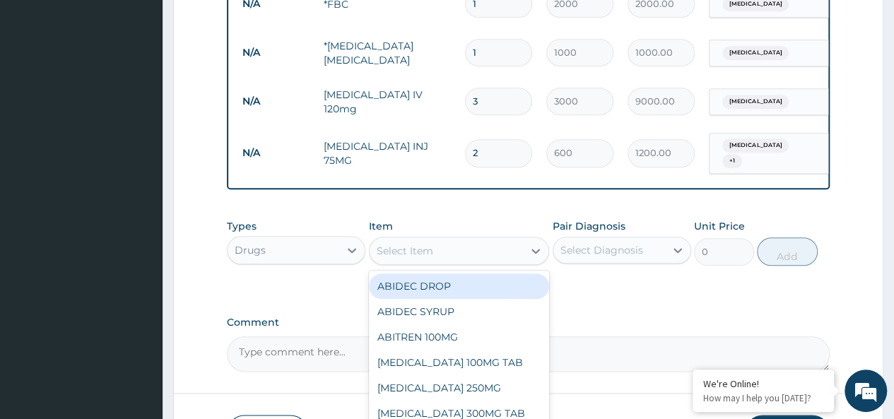
click at [492, 252] on div "Select Item" at bounding box center [446, 250] width 154 height 23
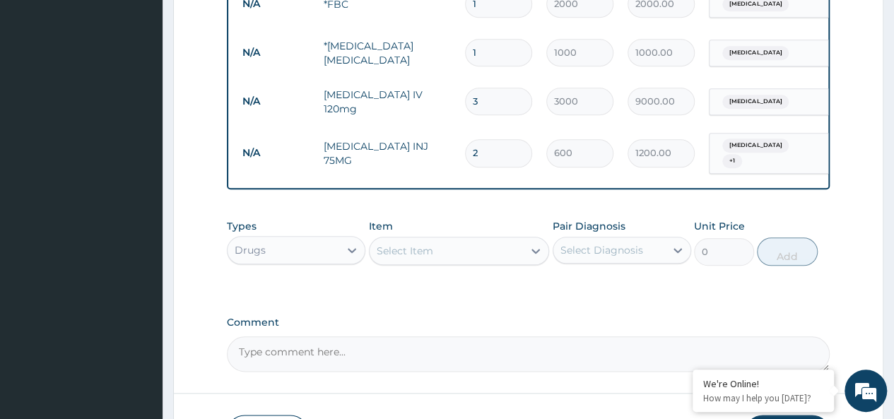
click at [492, 252] on div "Select Item" at bounding box center [446, 250] width 154 height 23
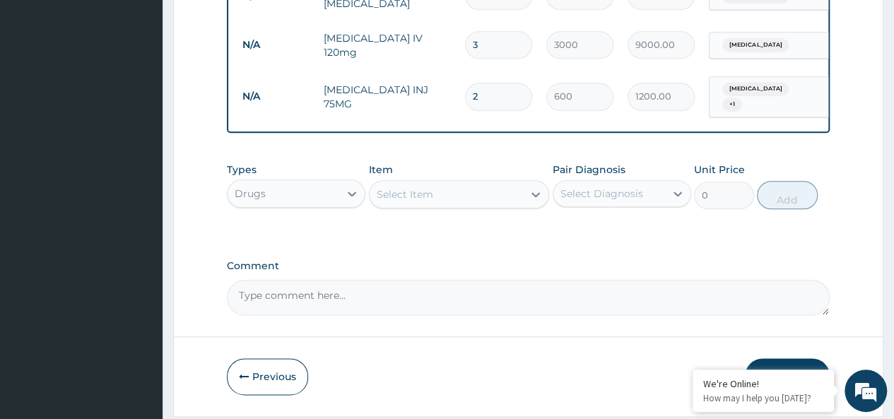
scroll to position [723, 0]
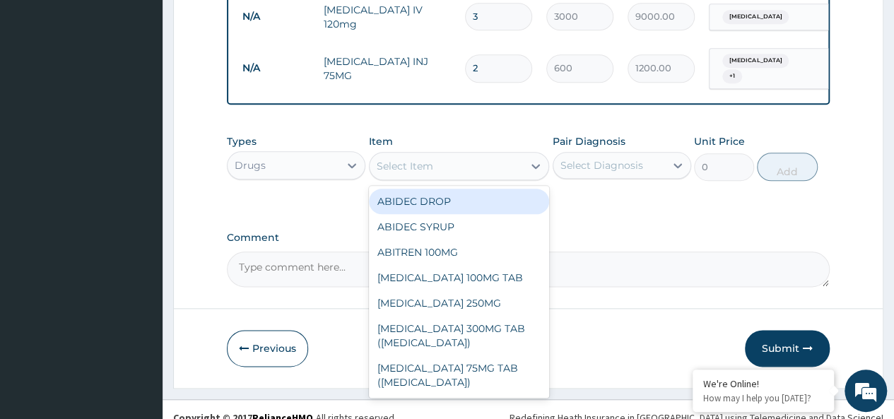
click at [470, 159] on div "Select Item" at bounding box center [446, 166] width 154 height 23
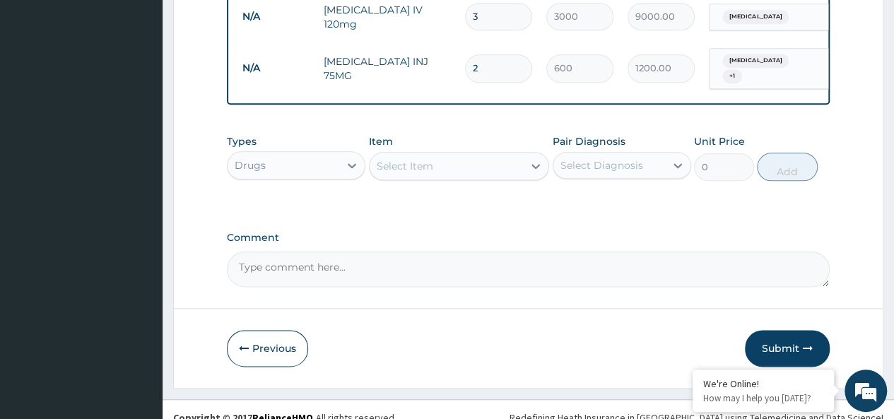
click at [470, 160] on div "Select Item" at bounding box center [446, 166] width 154 height 23
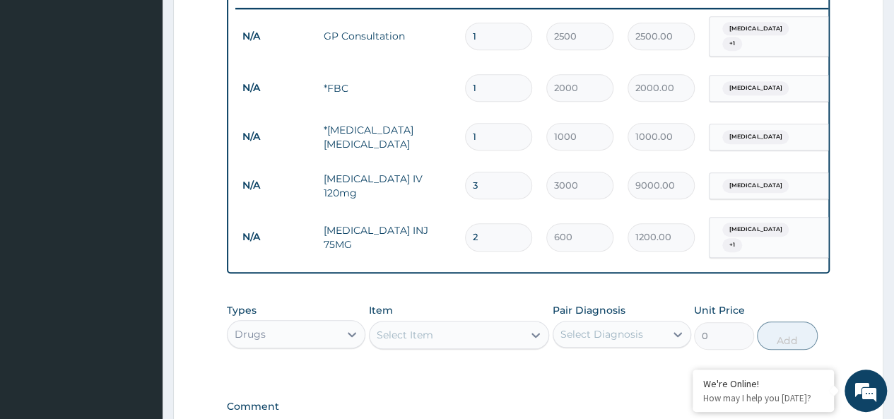
scroll to position [545, 0]
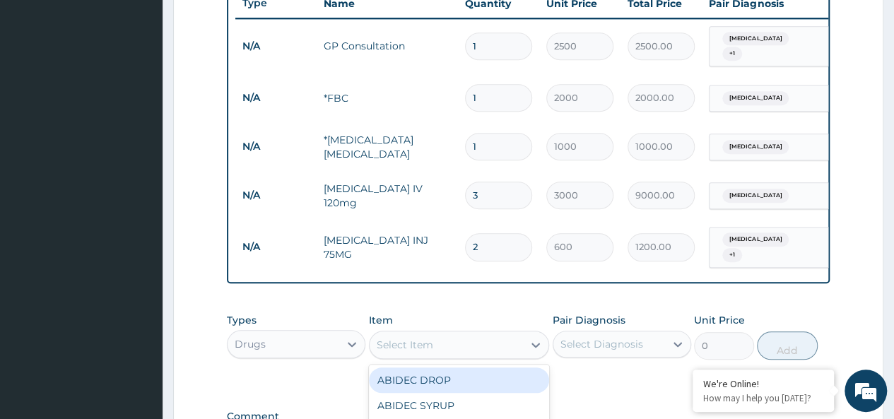
click at [486, 341] on div "Select Item" at bounding box center [446, 344] width 154 height 23
type input "CEFTR"
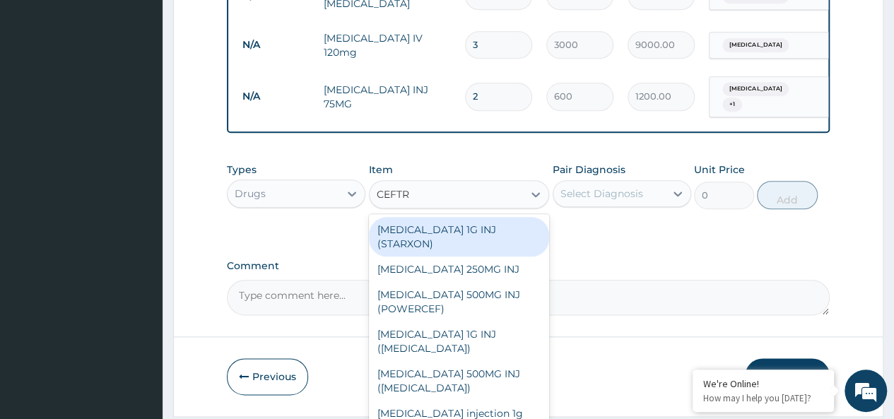
scroll to position [737, 0]
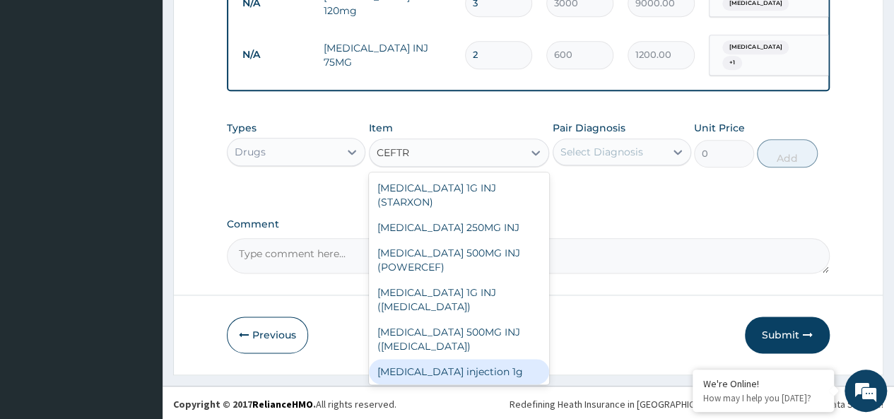
click at [452, 371] on div "[MEDICAL_DATA] injection 1g" at bounding box center [459, 371] width 181 height 25
type input "2000"
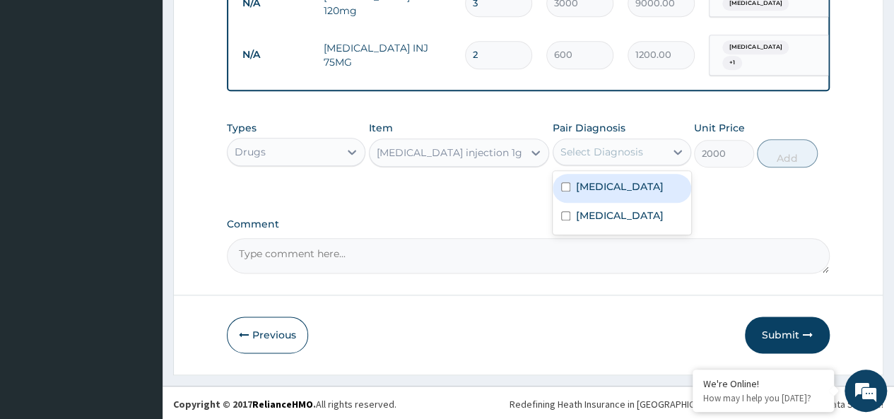
click at [646, 153] on div "Select Diagnosis" at bounding box center [609, 152] width 112 height 23
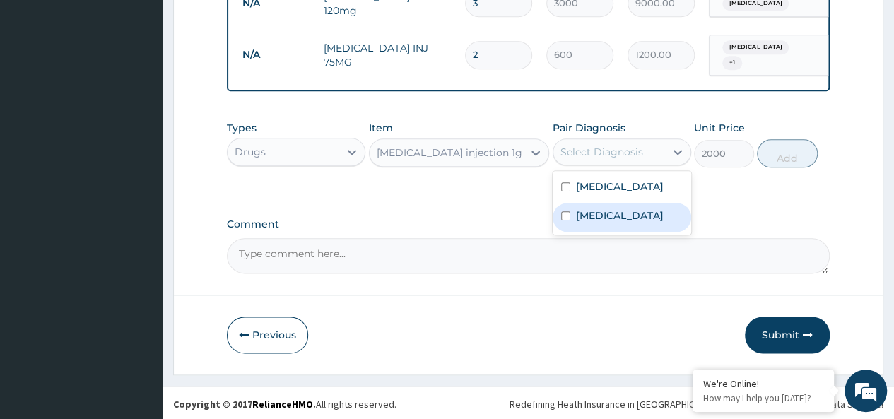
click at [654, 206] on div "[MEDICAL_DATA]" at bounding box center [621, 217] width 138 height 29
checkbox input "true"
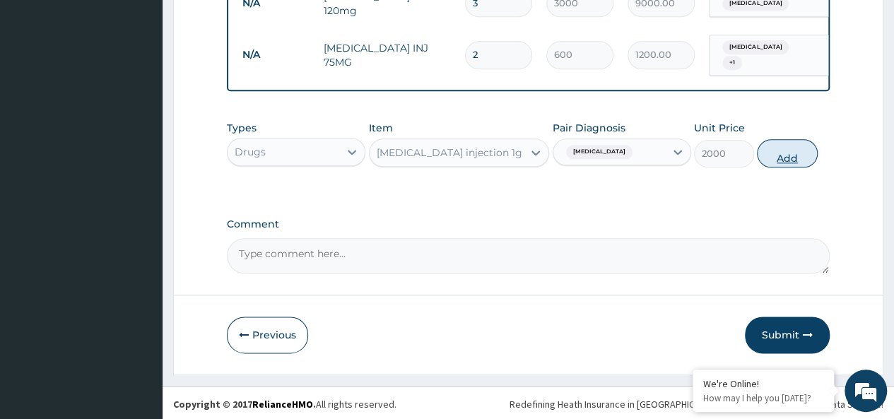
click at [788, 151] on button "Add" at bounding box center [786, 153] width 60 height 28
type input "0"
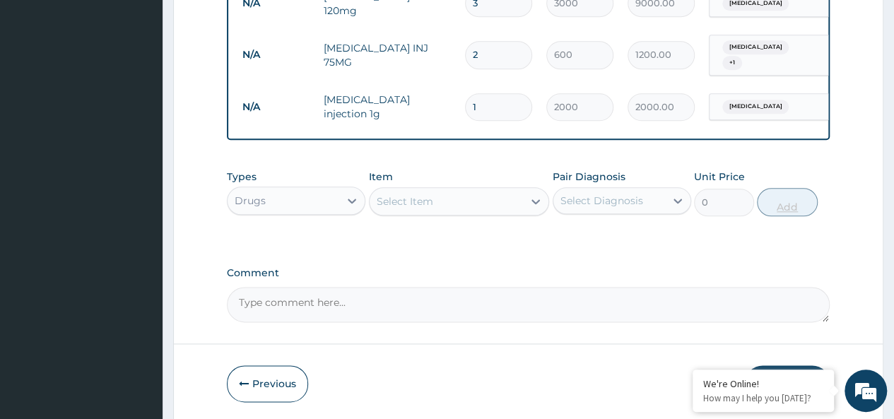
type input "2"
type input "4000.00"
type input "3"
type input "6000.00"
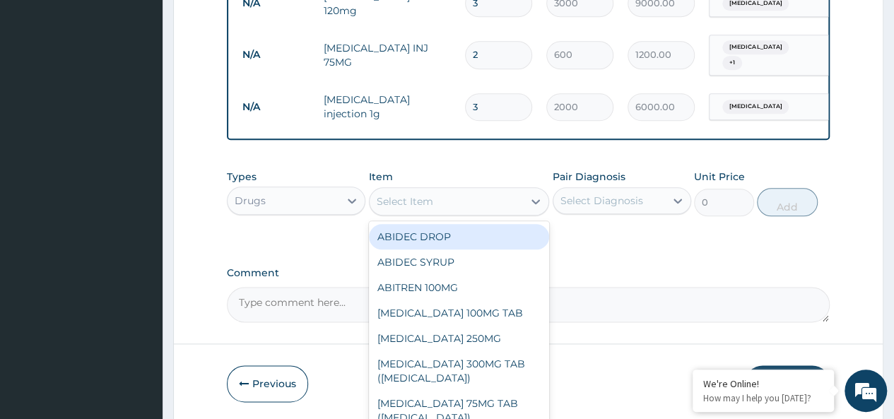
click at [504, 196] on div "Select Item" at bounding box center [446, 201] width 154 height 23
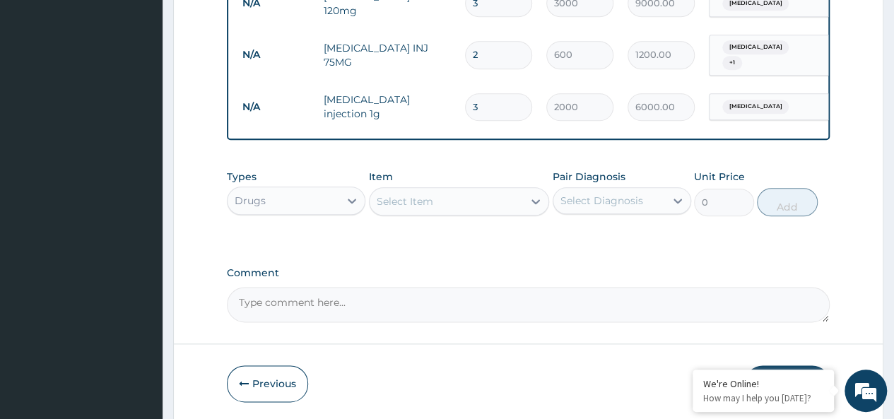
click at [492, 203] on div "Select Item" at bounding box center [446, 201] width 154 height 23
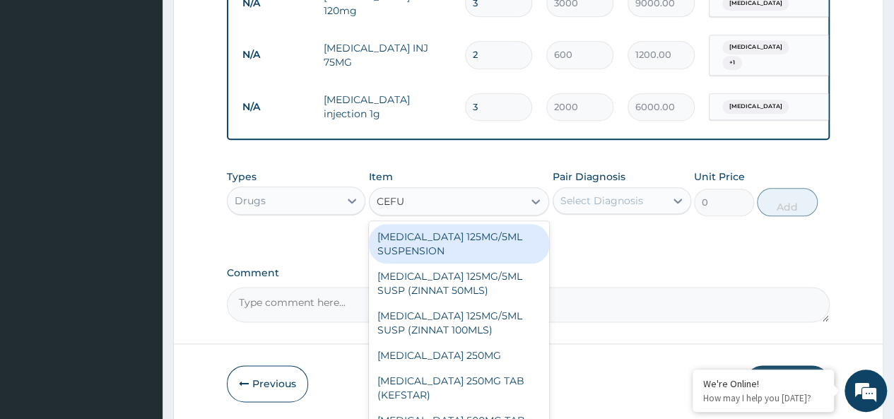
type input "CEFUR"
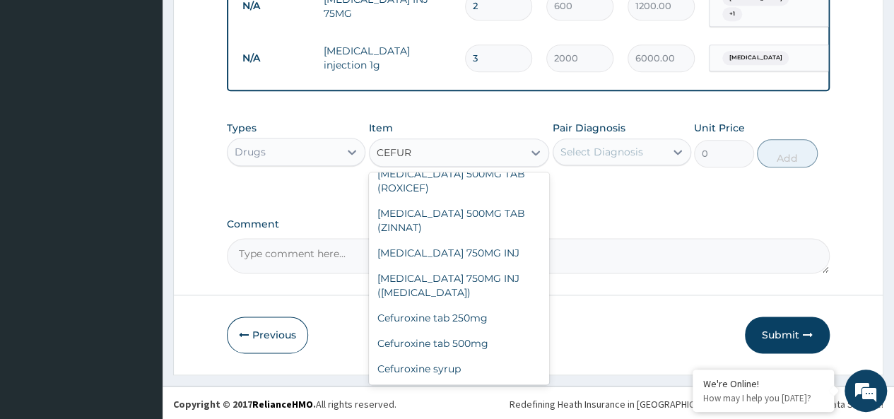
scroll to position [251, 0]
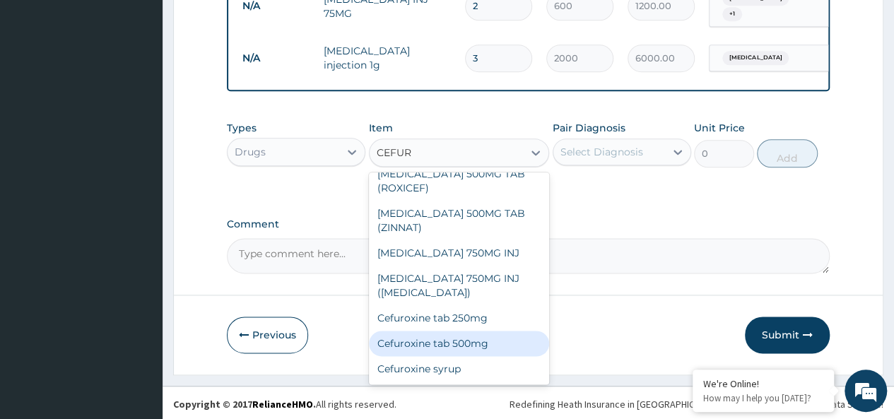
click at [496, 343] on div "Cefuroxine tab 500mg" at bounding box center [459, 343] width 181 height 25
type input "500"
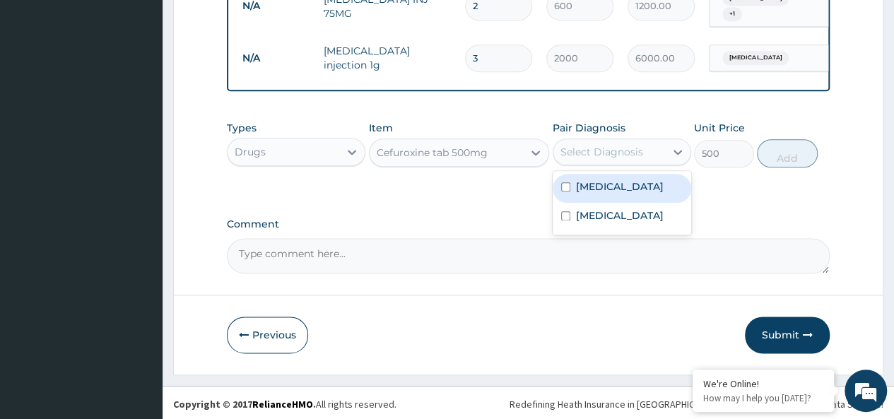
click at [630, 151] on div "Select Diagnosis" at bounding box center [601, 152] width 83 height 14
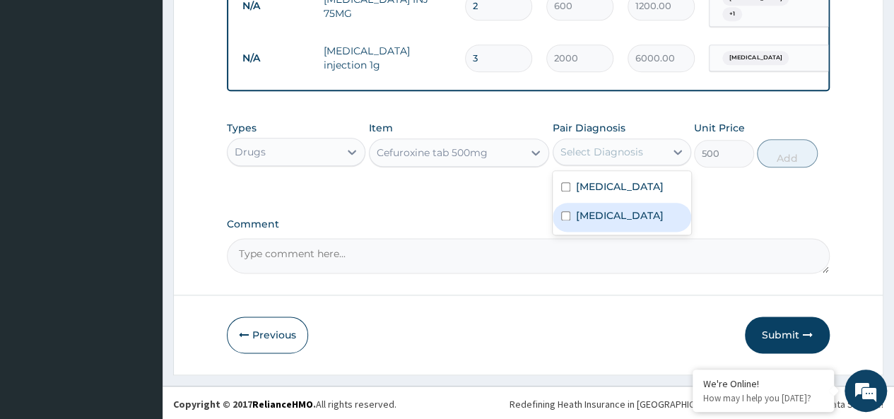
click at [638, 210] on label "[MEDICAL_DATA]" at bounding box center [620, 215] width 88 height 14
checkbox input "true"
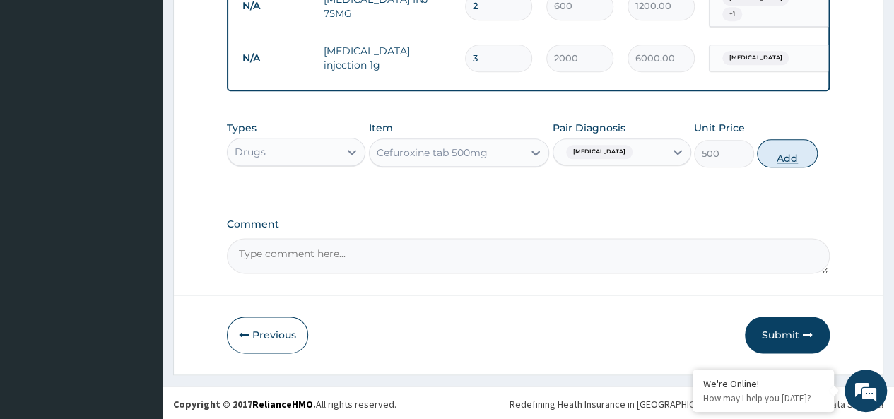
click at [790, 147] on button "Add" at bounding box center [786, 153] width 60 height 28
type input "0"
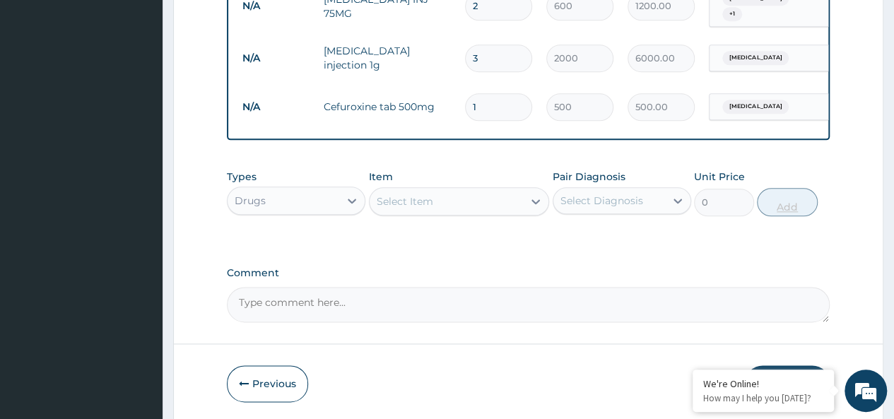
type input "10"
type input "5000.00"
type input "10"
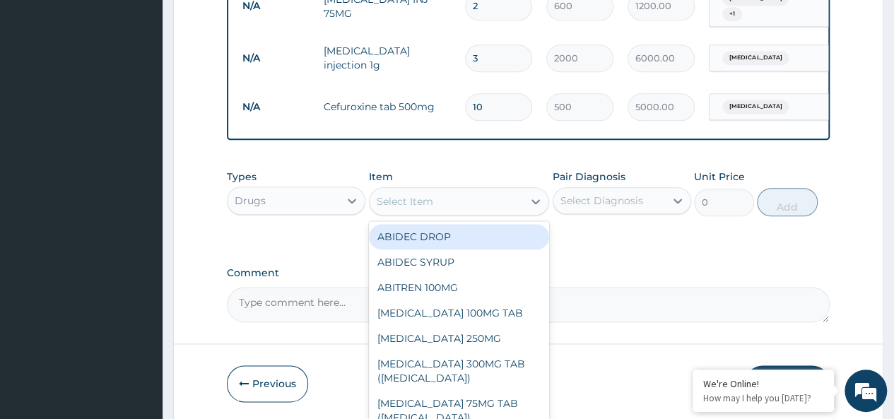
click at [506, 198] on div "Select Item" at bounding box center [446, 201] width 154 height 23
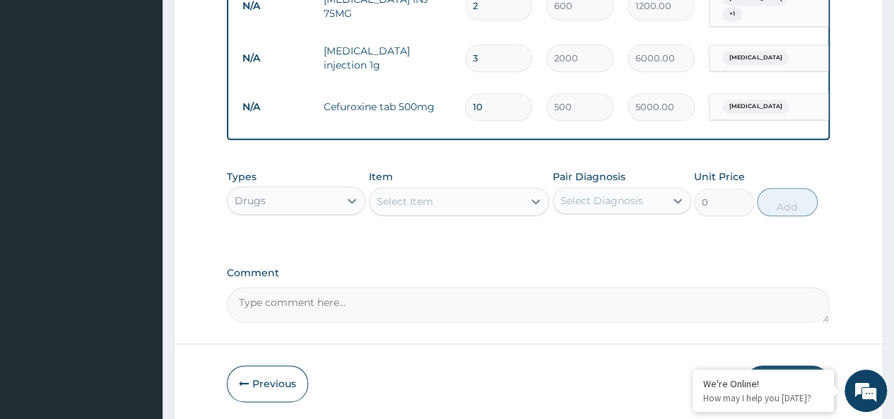
click at [506, 198] on div "Select Item" at bounding box center [446, 201] width 154 height 23
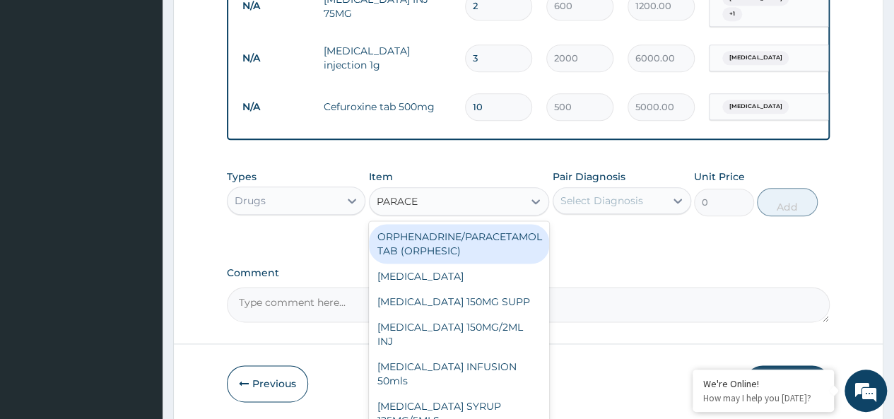
type input "PARACET"
click at [489, 235] on div "ORPHENADRINE/PARACETAMOL TAB (ORPHESIC)" at bounding box center [459, 244] width 181 height 40
type input "30"
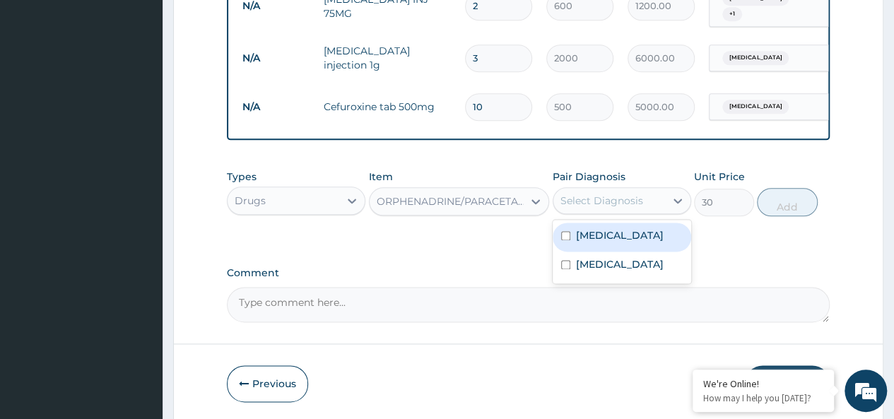
click at [590, 206] on div "Select Diagnosis" at bounding box center [601, 201] width 83 height 14
click at [600, 230] on label "[MEDICAL_DATA]" at bounding box center [620, 235] width 88 height 14
checkbox input "true"
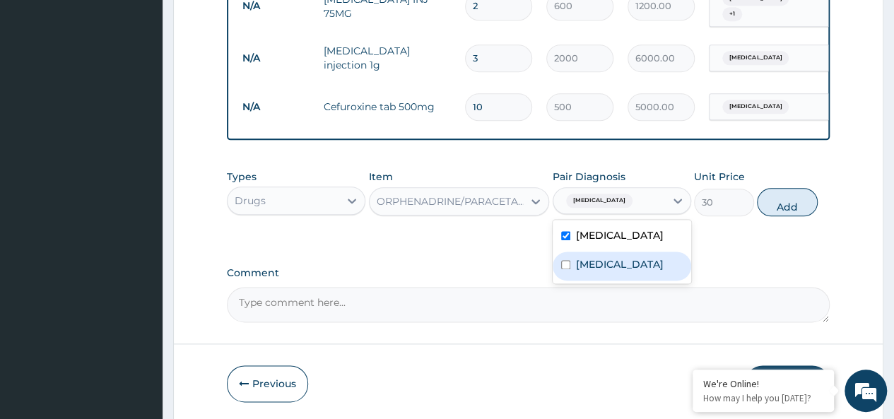
click at [608, 257] on label "[MEDICAL_DATA]" at bounding box center [620, 264] width 88 height 14
checkbox input "true"
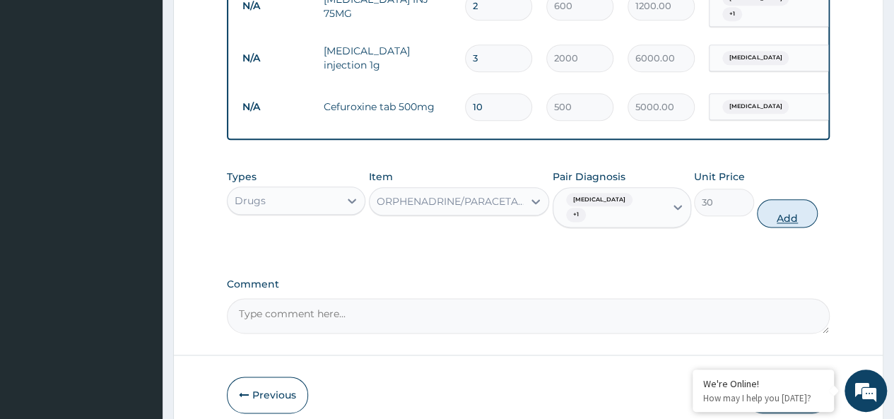
click at [788, 199] on button "Add" at bounding box center [786, 213] width 60 height 28
type input "0"
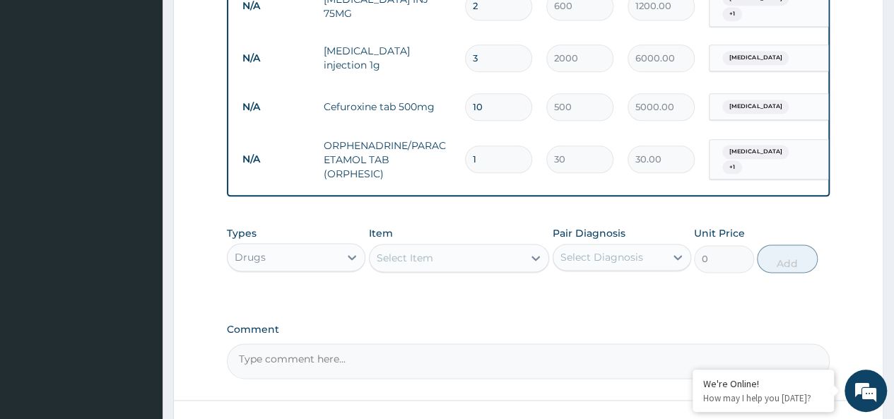
click at [486, 149] on input "1" at bounding box center [498, 160] width 67 height 28
type input "10"
type input "300.00"
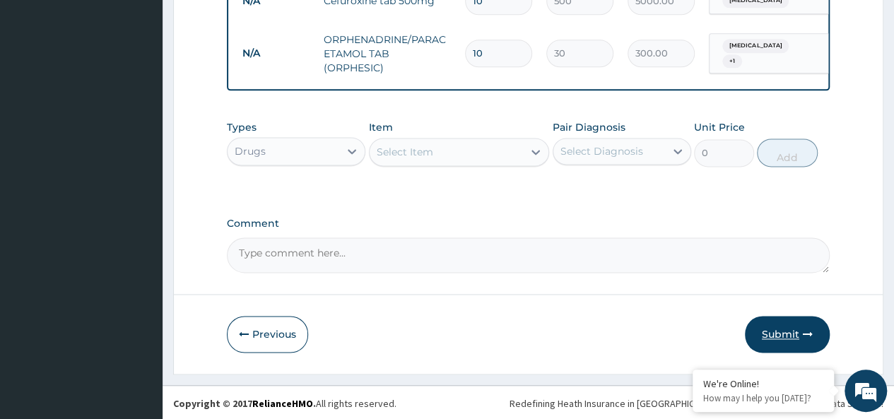
type input "10"
click at [783, 331] on button "Submit" at bounding box center [786, 334] width 85 height 37
